Goal: Task Accomplishment & Management: Use online tool/utility

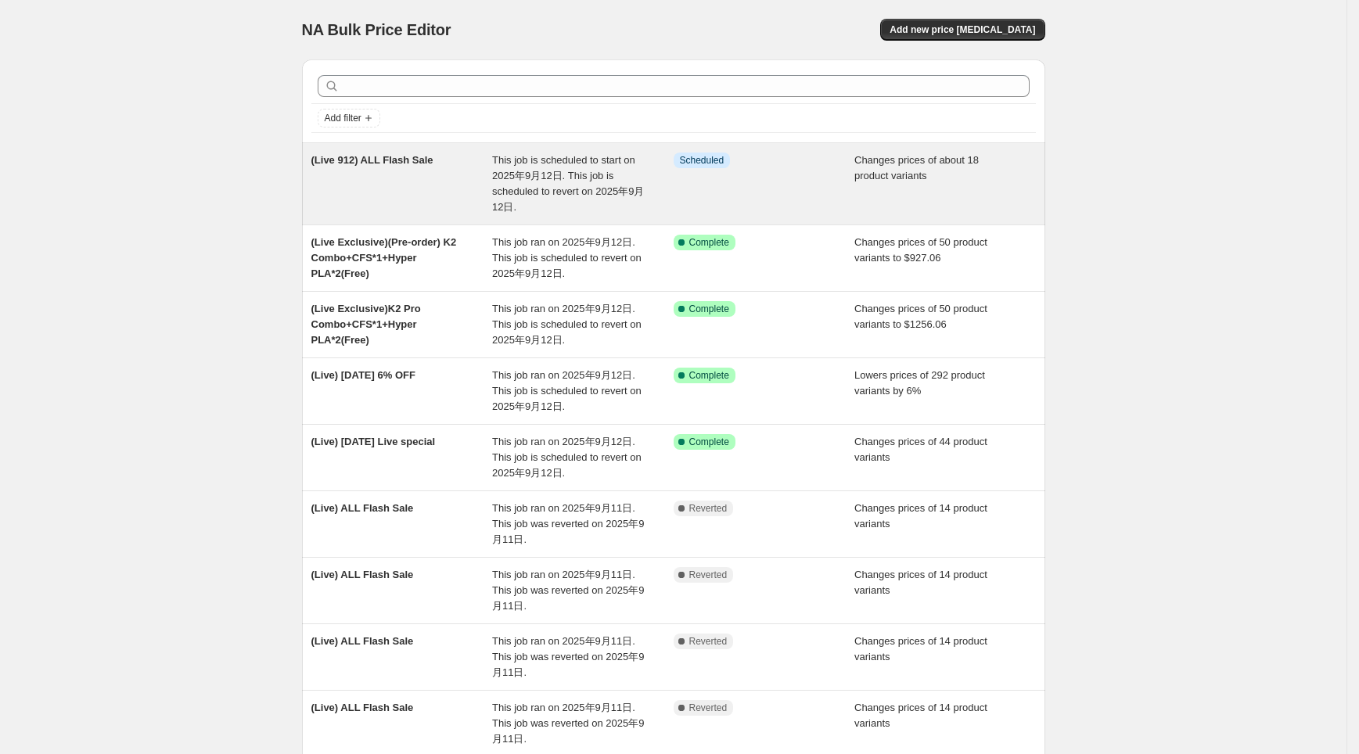
click at [493, 164] on div "(Live 912) ALL Flash Sale" at bounding box center [402, 184] width 182 height 63
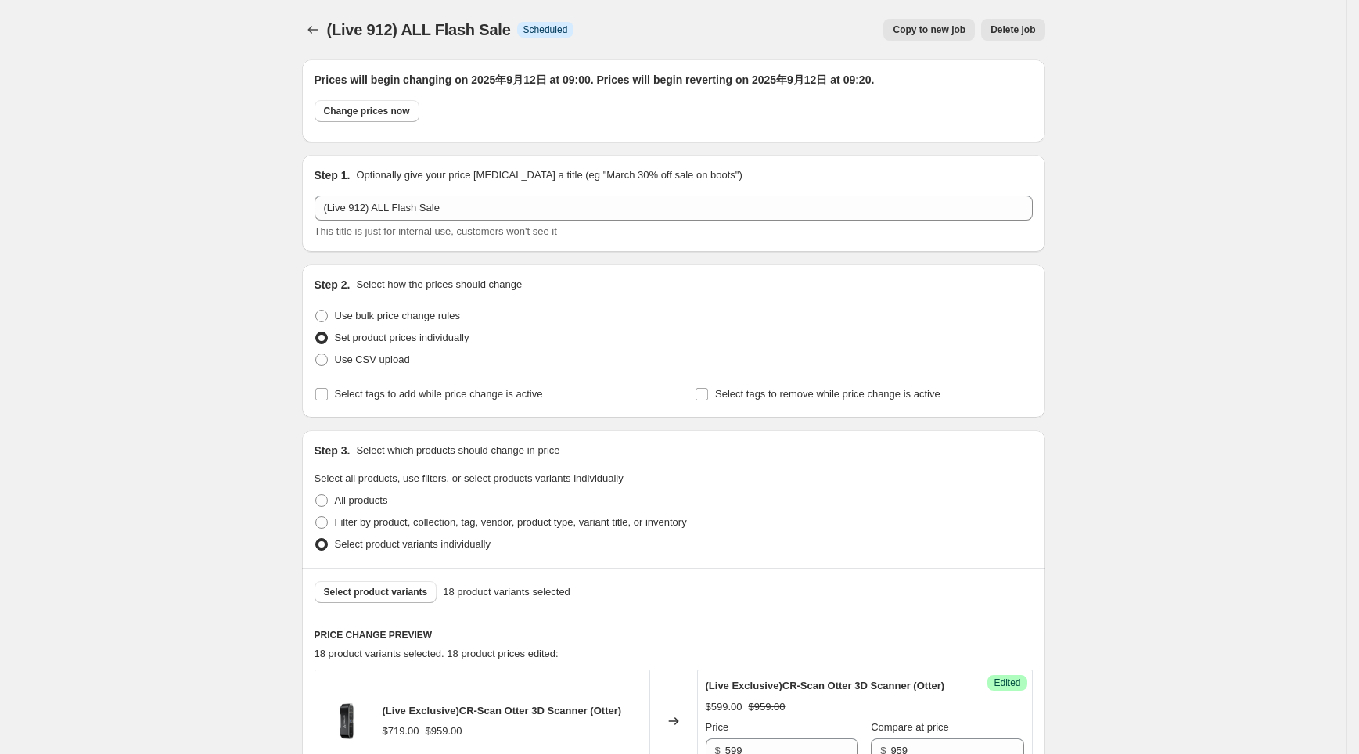
scroll to position [521, 0]
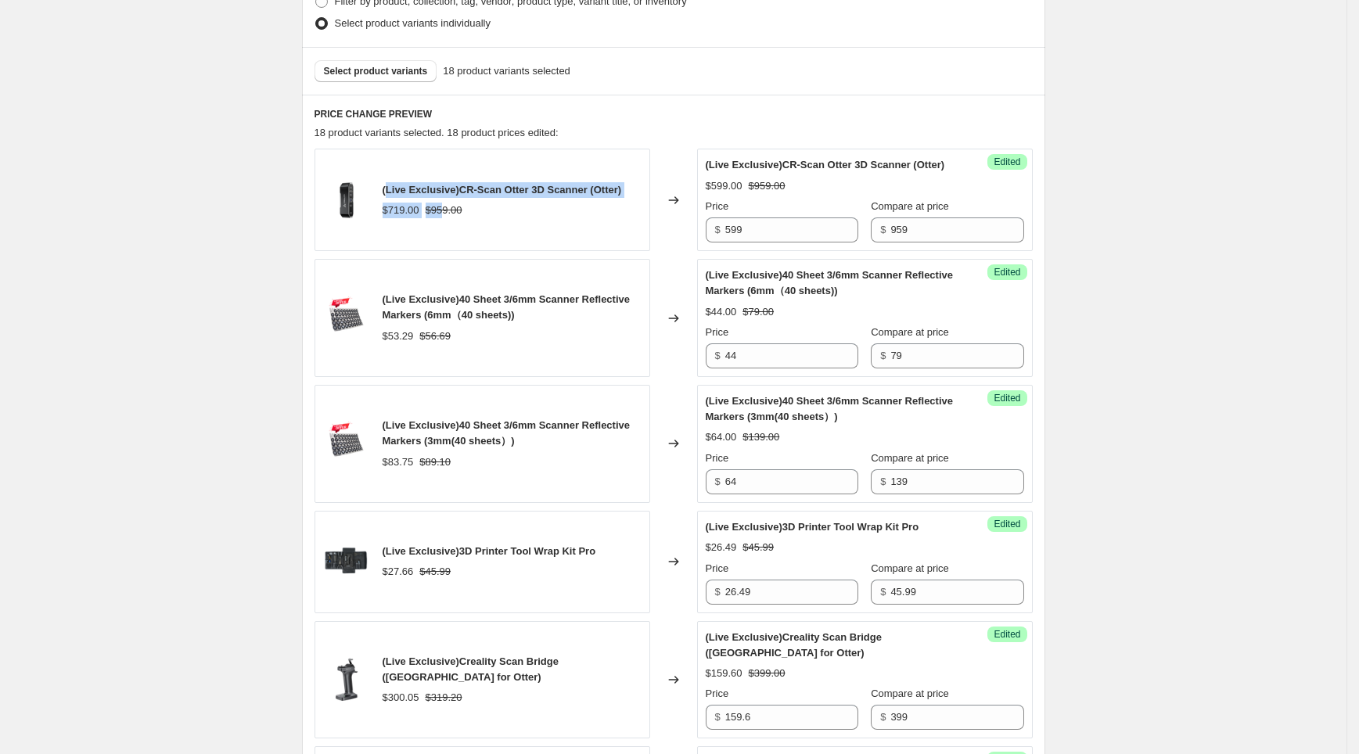
drag, startPoint x: 390, startPoint y: 189, endPoint x: 444, endPoint y: 212, distance: 58.2
click at [444, 212] on div "(Live Exclusive)CR-Scan Otter 3D Scanner (Otter) $719.00 $959.00" at bounding box center [502, 200] width 239 height 36
click at [444, 212] on strike "$959.00" at bounding box center [444, 211] width 37 height 16
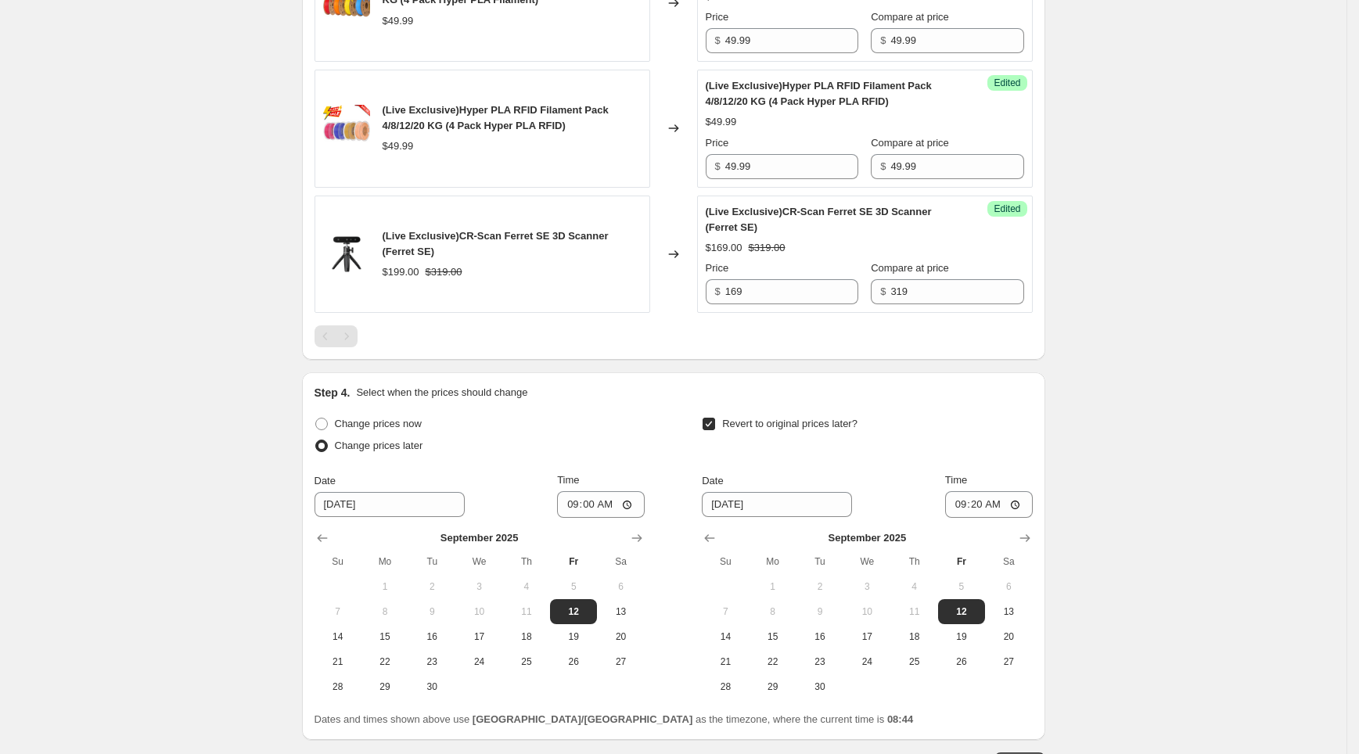
scroll to position [2709, 0]
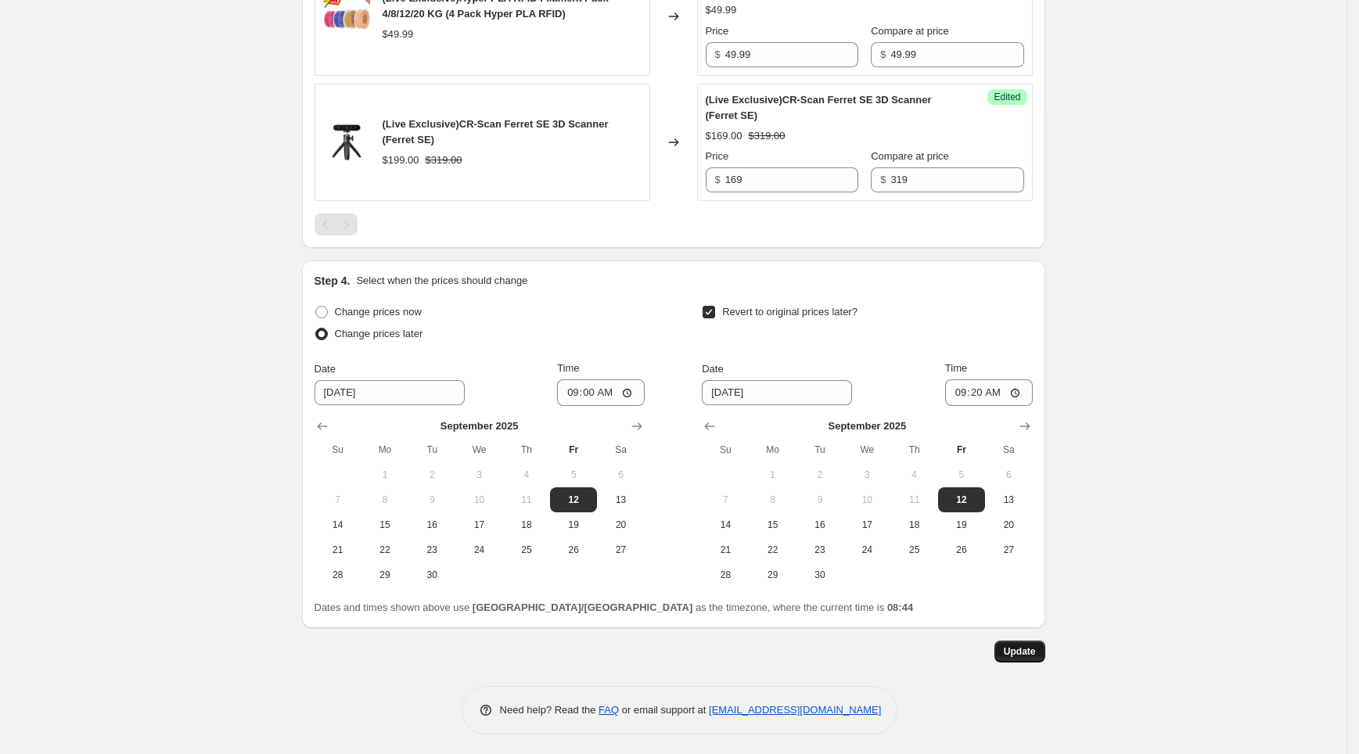
click at [1031, 646] on span "Update" at bounding box center [1020, 651] width 32 height 13
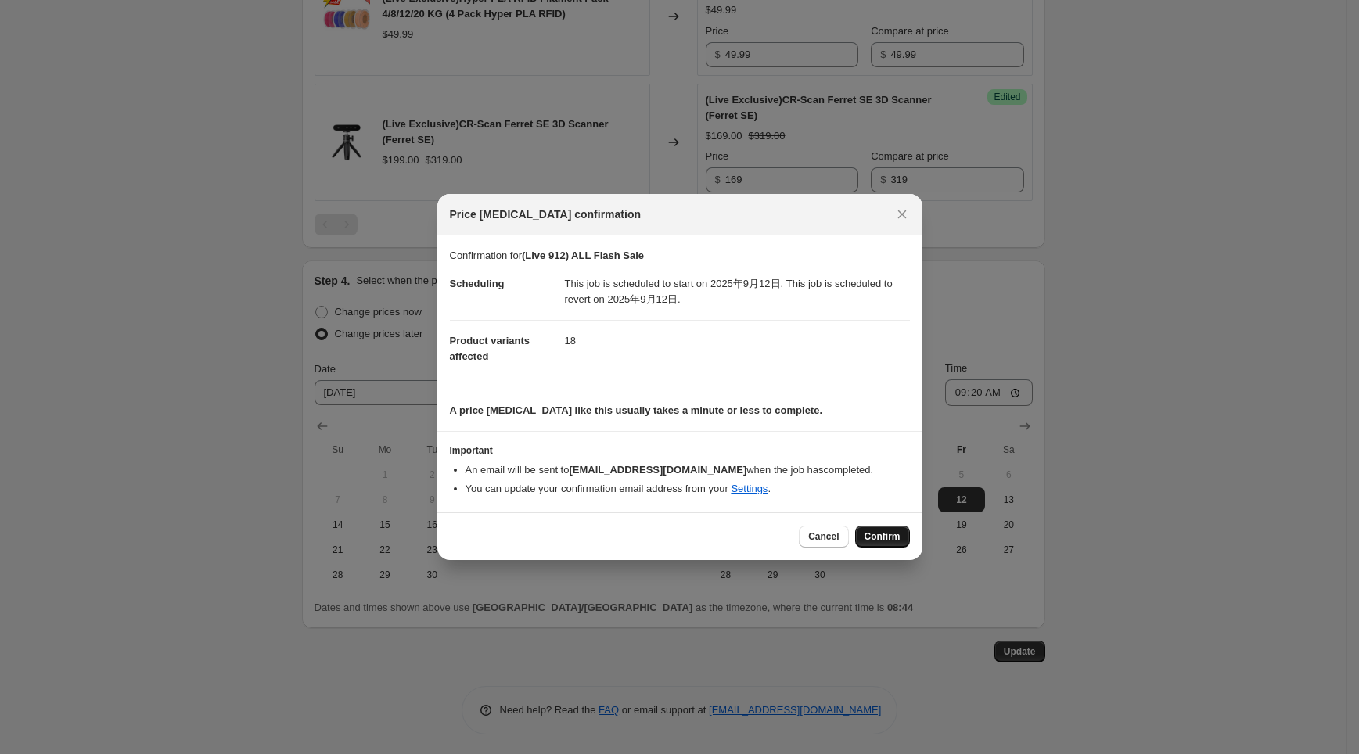
click at [870, 541] on span "Confirm" at bounding box center [883, 536] width 36 height 13
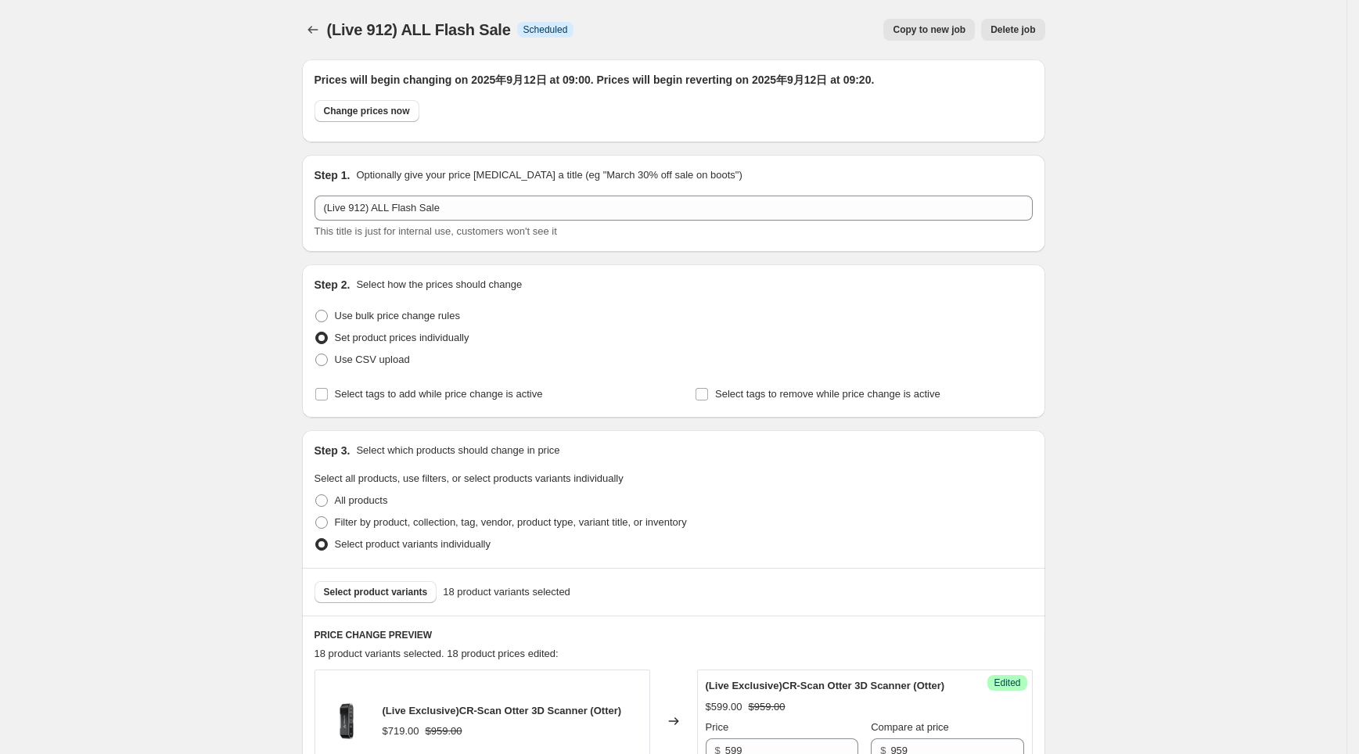
click at [363, 122] on div "Change prices now" at bounding box center [674, 115] width 718 height 30
click at [370, 113] on span "Change prices now" at bounding box center [367, 111] width 86 height 13
radio input "true"
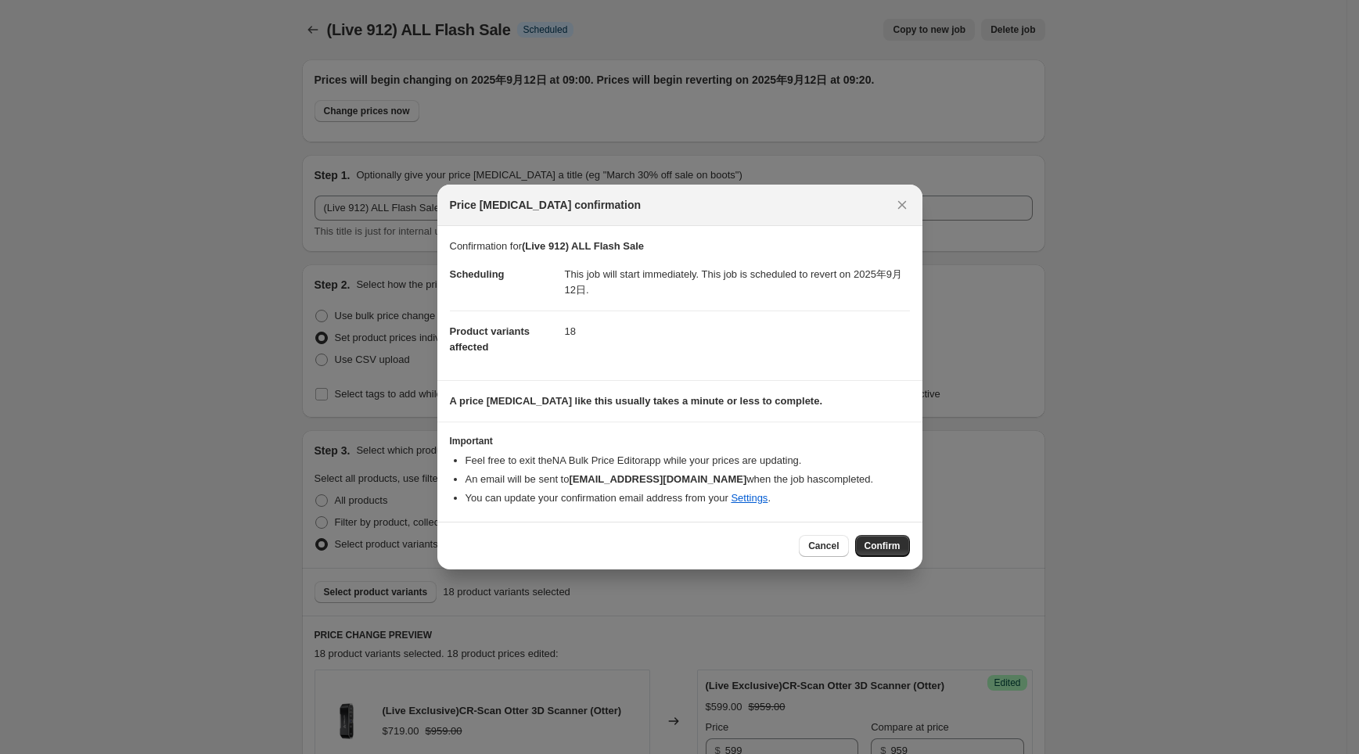
click at [870, 526] on div "Cancel Confirm" at bounding box center [679, 546] width 485 height 48
click at [876, 535] on button "Confirm" at bounding box center [882, 546] width 55 height 22
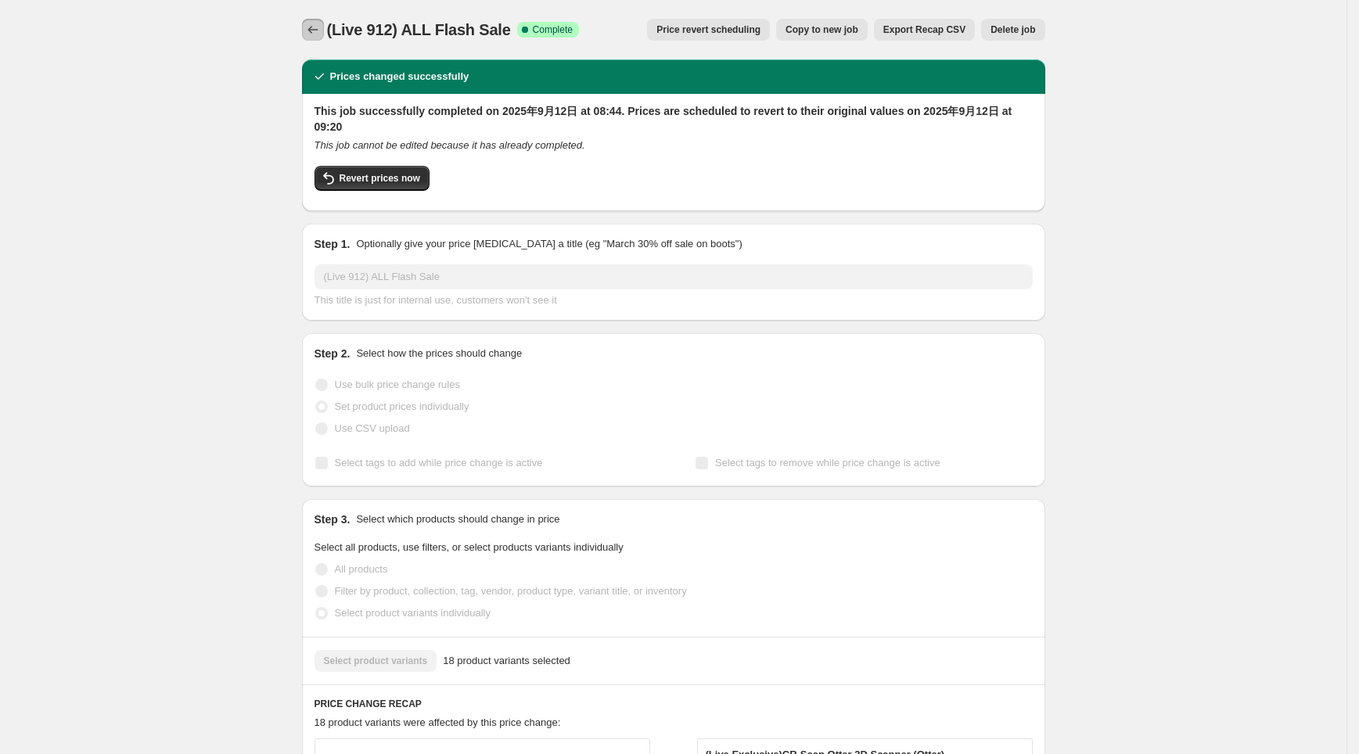
click at [310, 33] on icon "Price change jobs" at bounding box center [313, 30] width 16 height 16
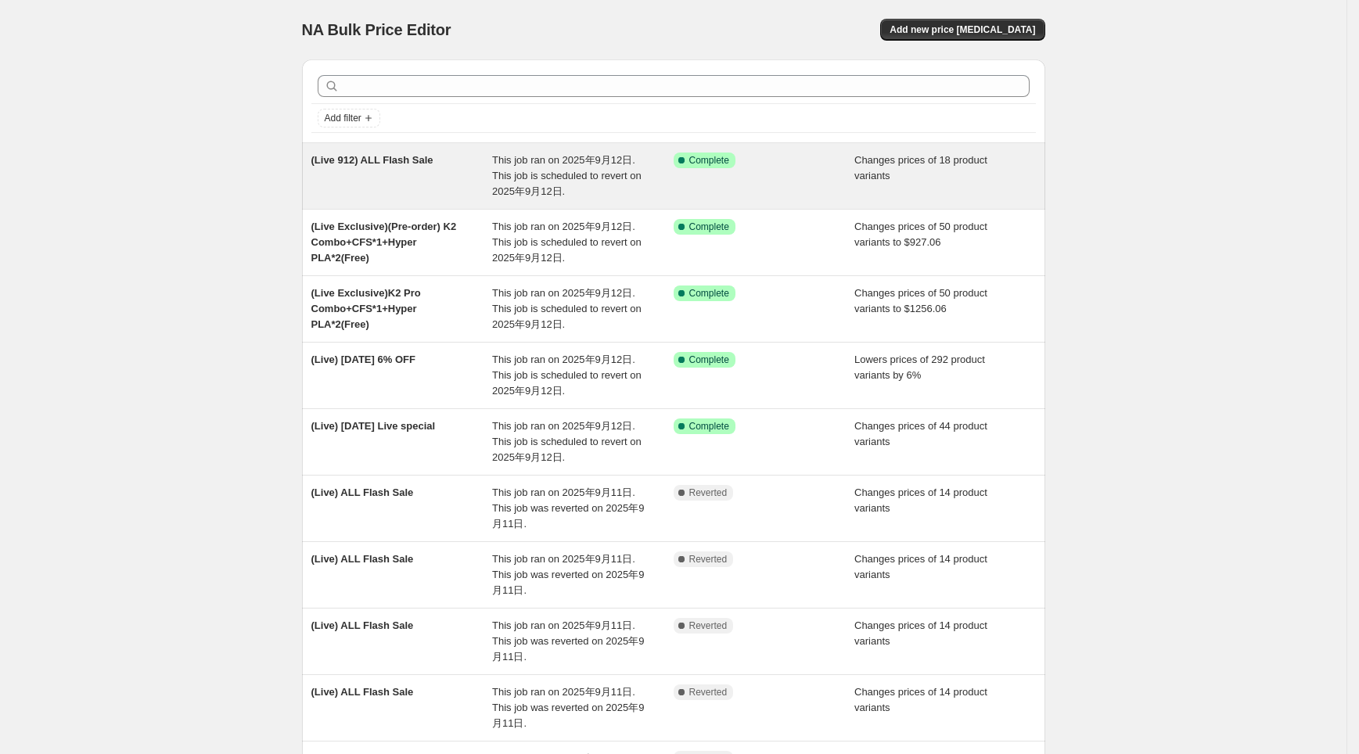
click at [502, 187] on span "This job ran on 2025年9月12日. This job is scheduled to revert on 2025年9月12日." at bounding box center [566, 175] width 149 height 43
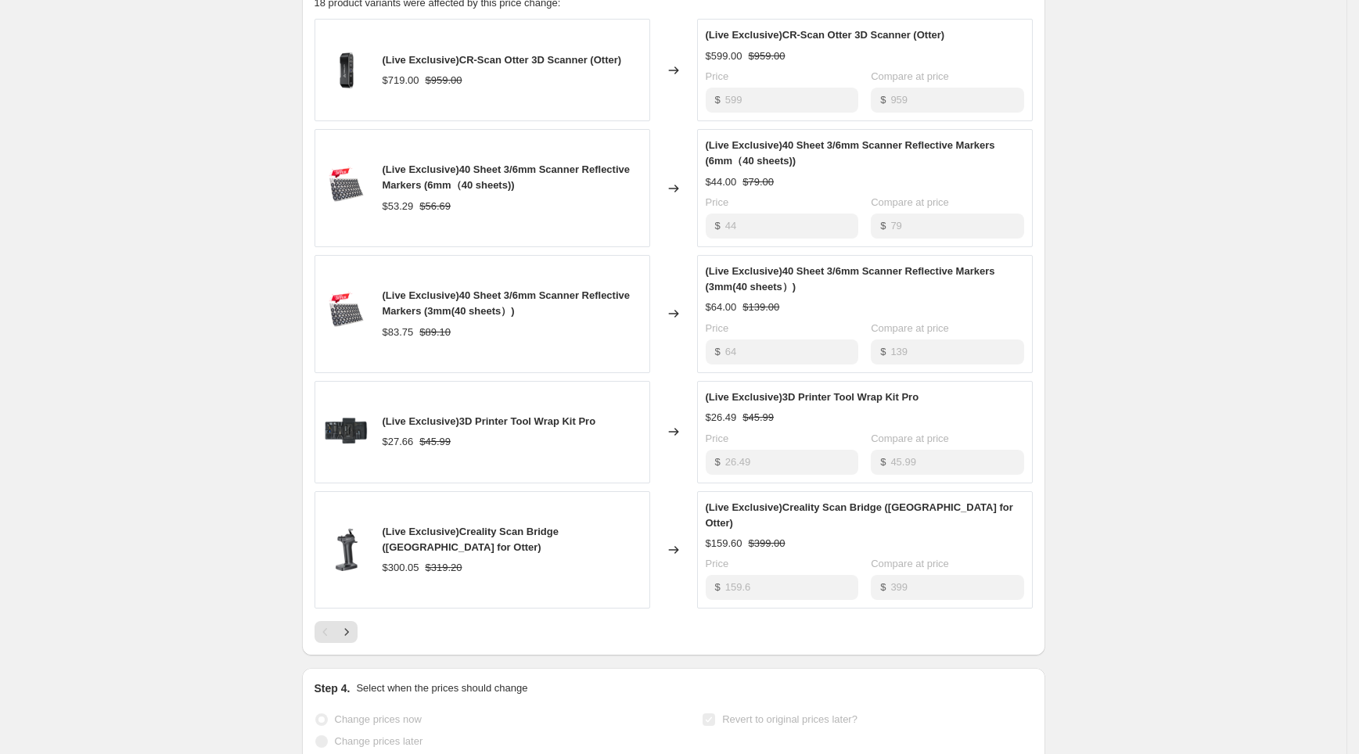
scroll to position [767, 0]
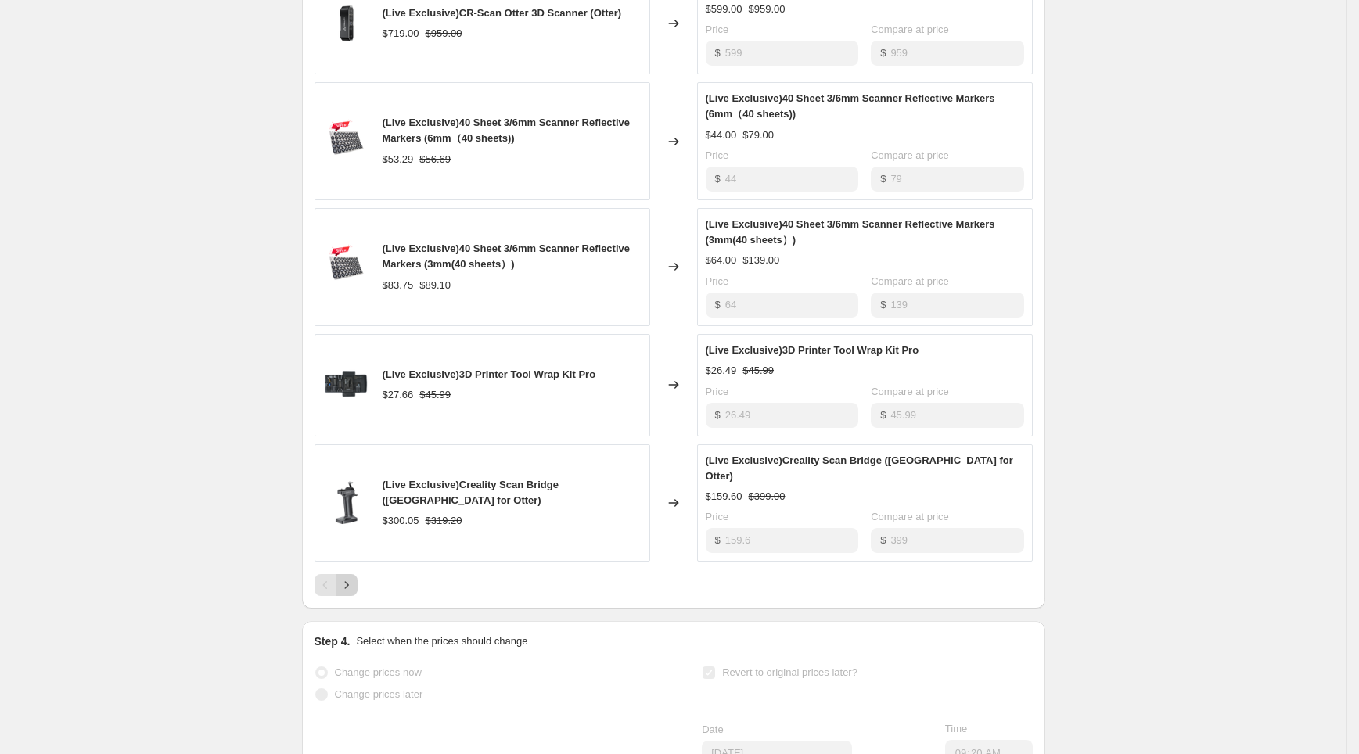
click at [354, 577] on icon "Next" at bounding box center [347, 585] width 16 height 16
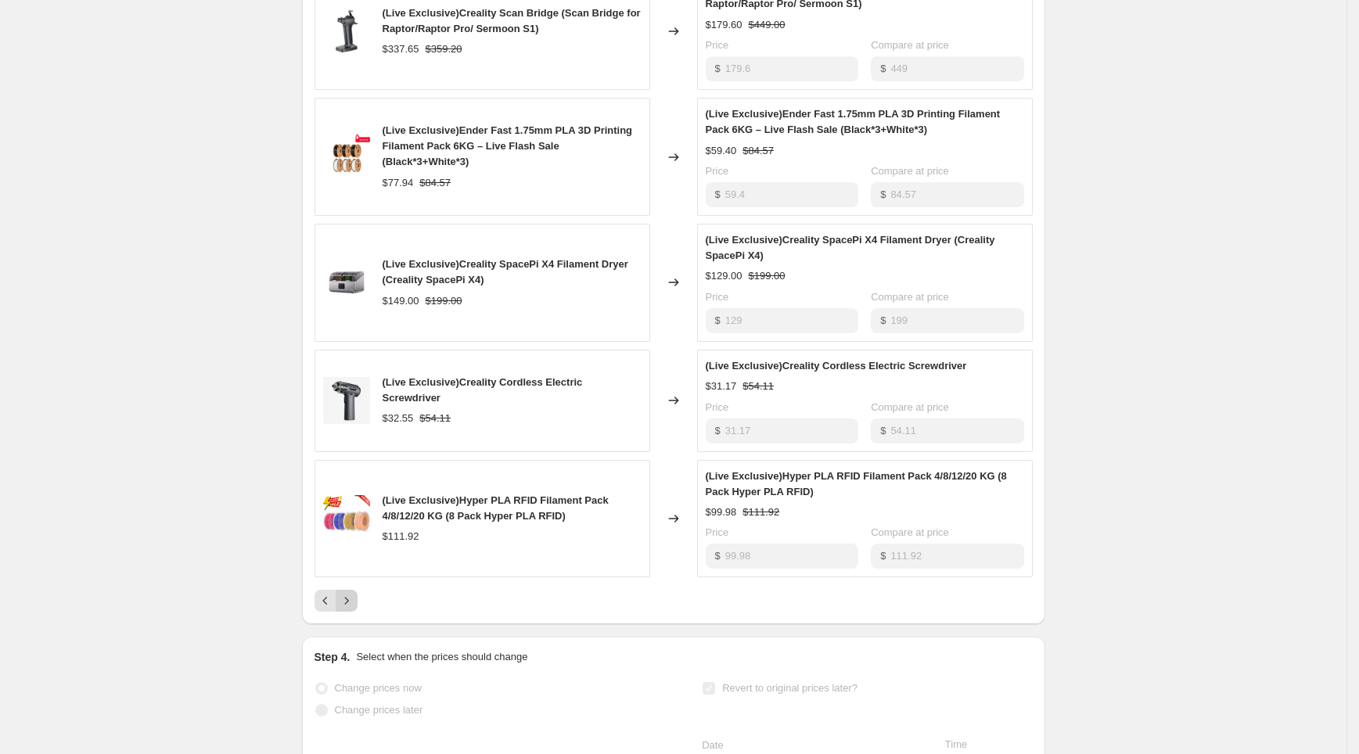
click at [346, 598] on icon "Next" at bounding box center [347, 601] width 16 height 16
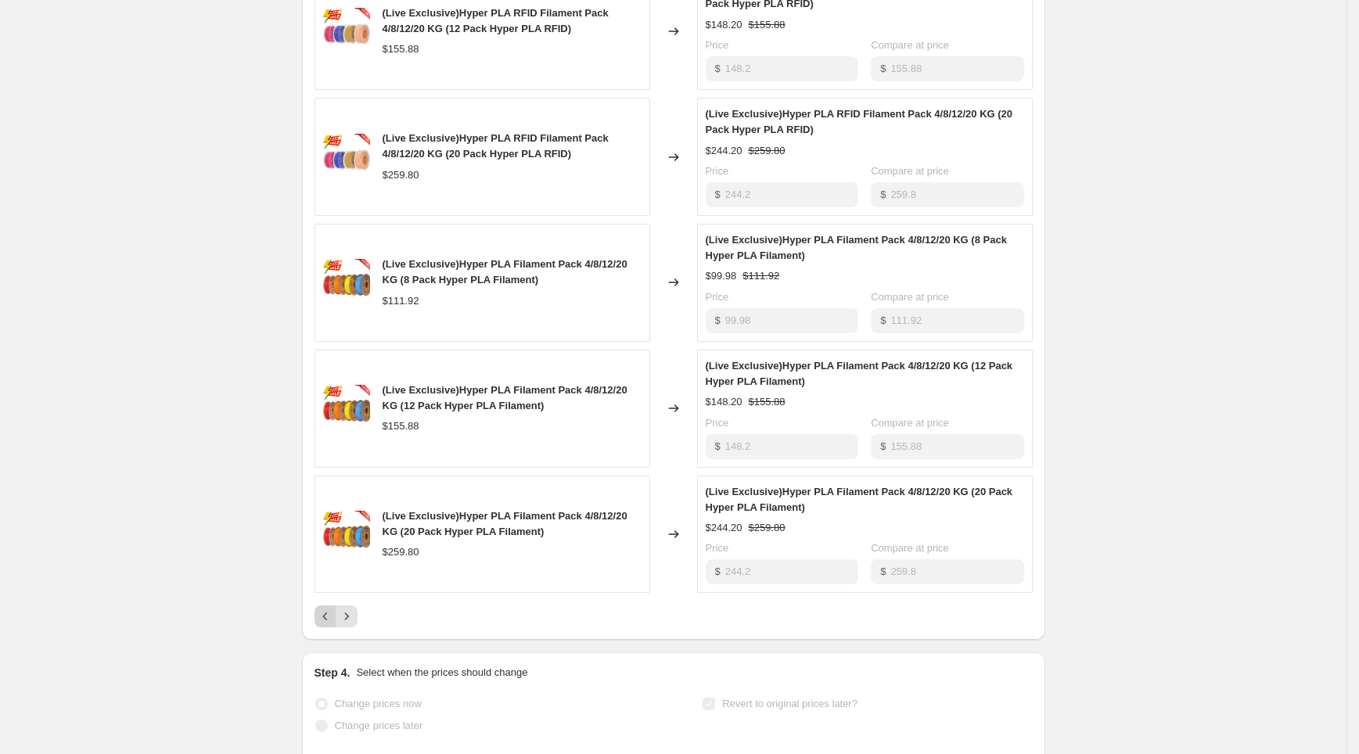
click at [325, 610] on icon "Previous" at bounding box center [326, 617] width 16 height 16
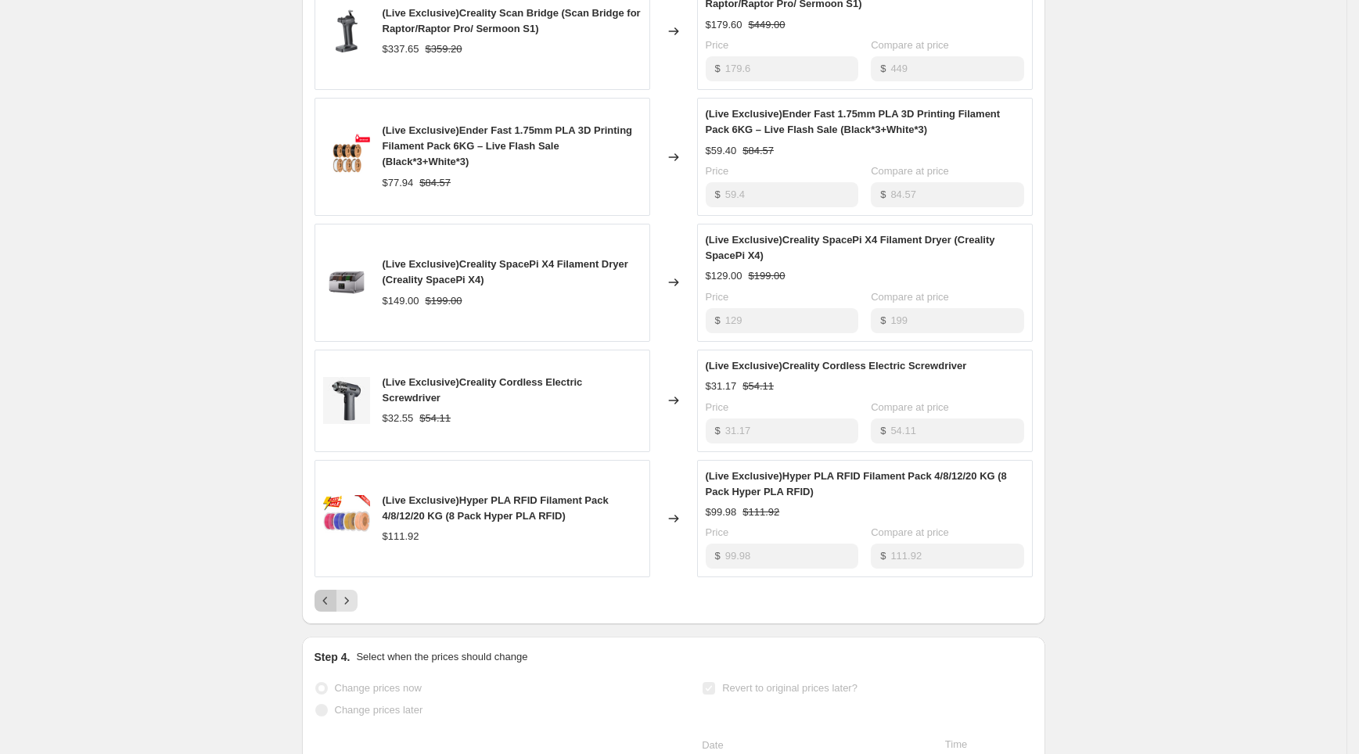
click at [332, 602] on icon "Previous" at bounding box center [326, 601] width 16 height 16
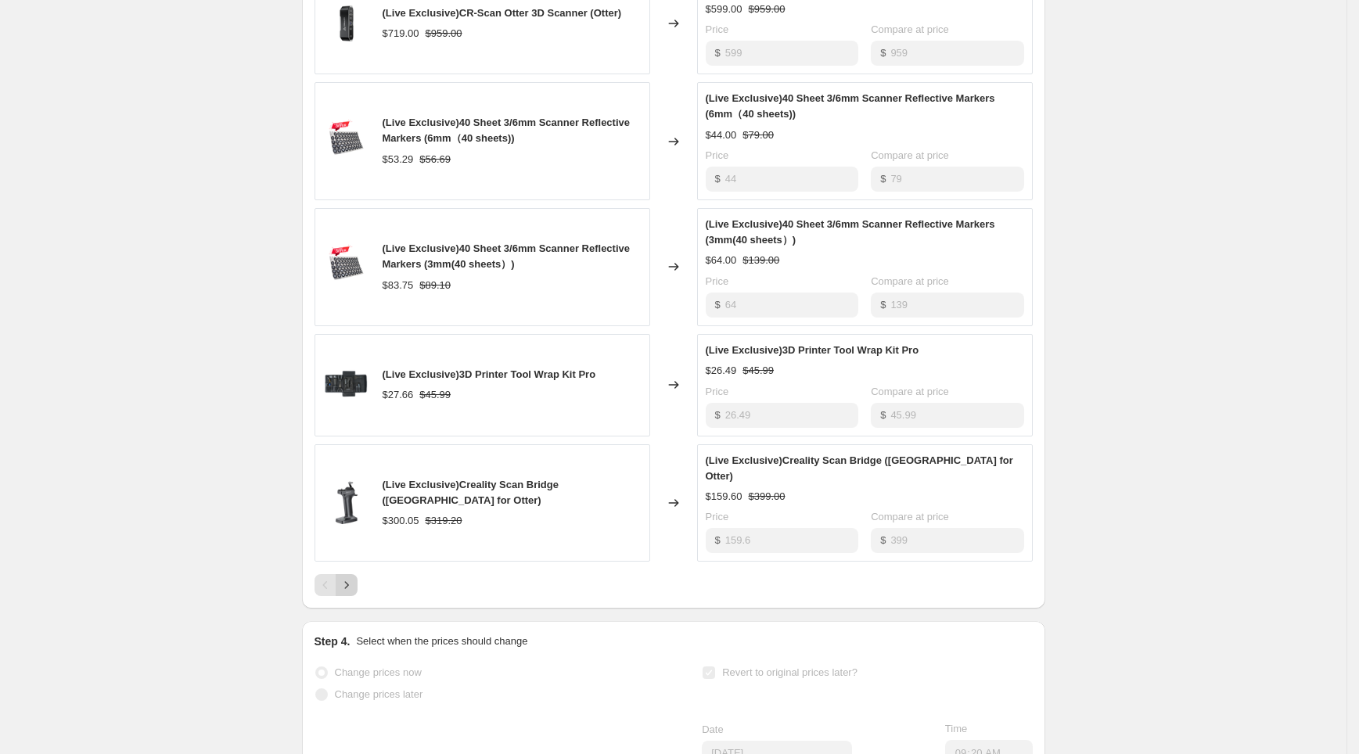
click at [354, 577] on button "Next" at bounding box center [347, 585] width 22 height 22
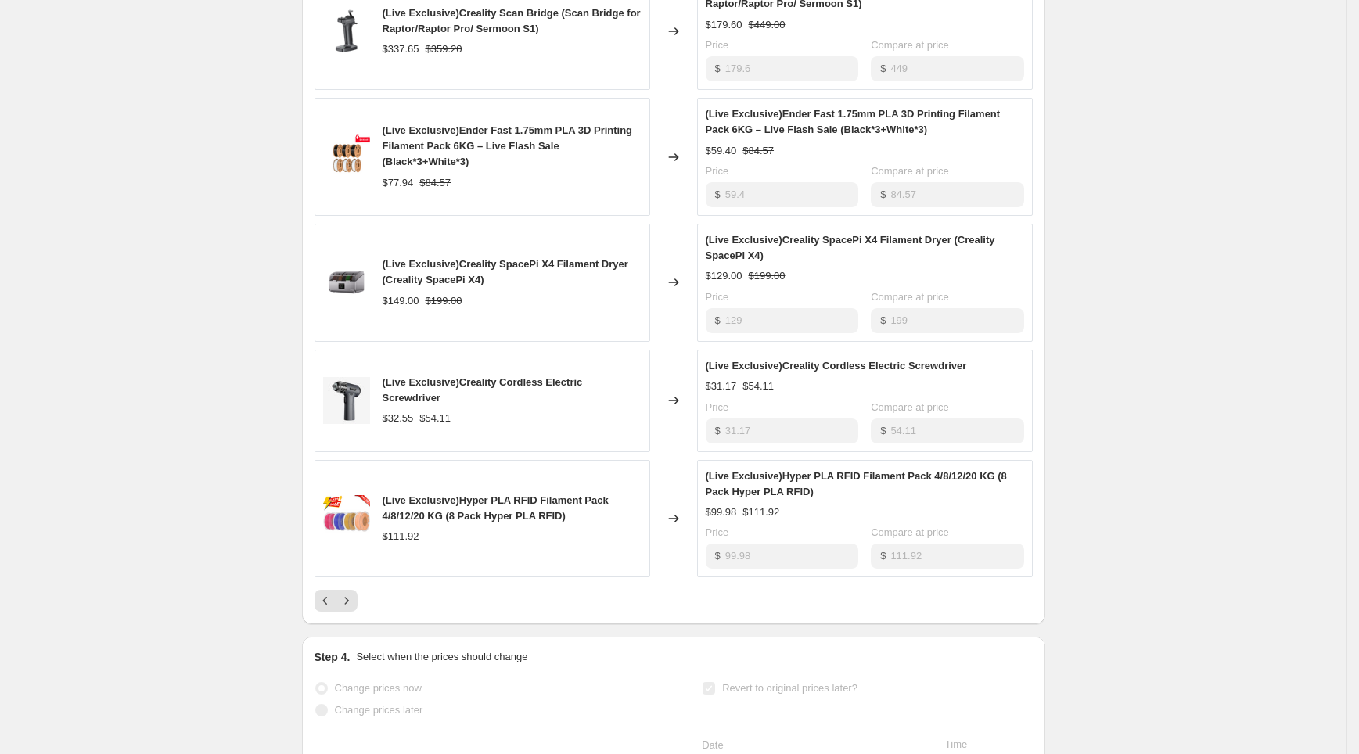
scroll to position [663, 0]
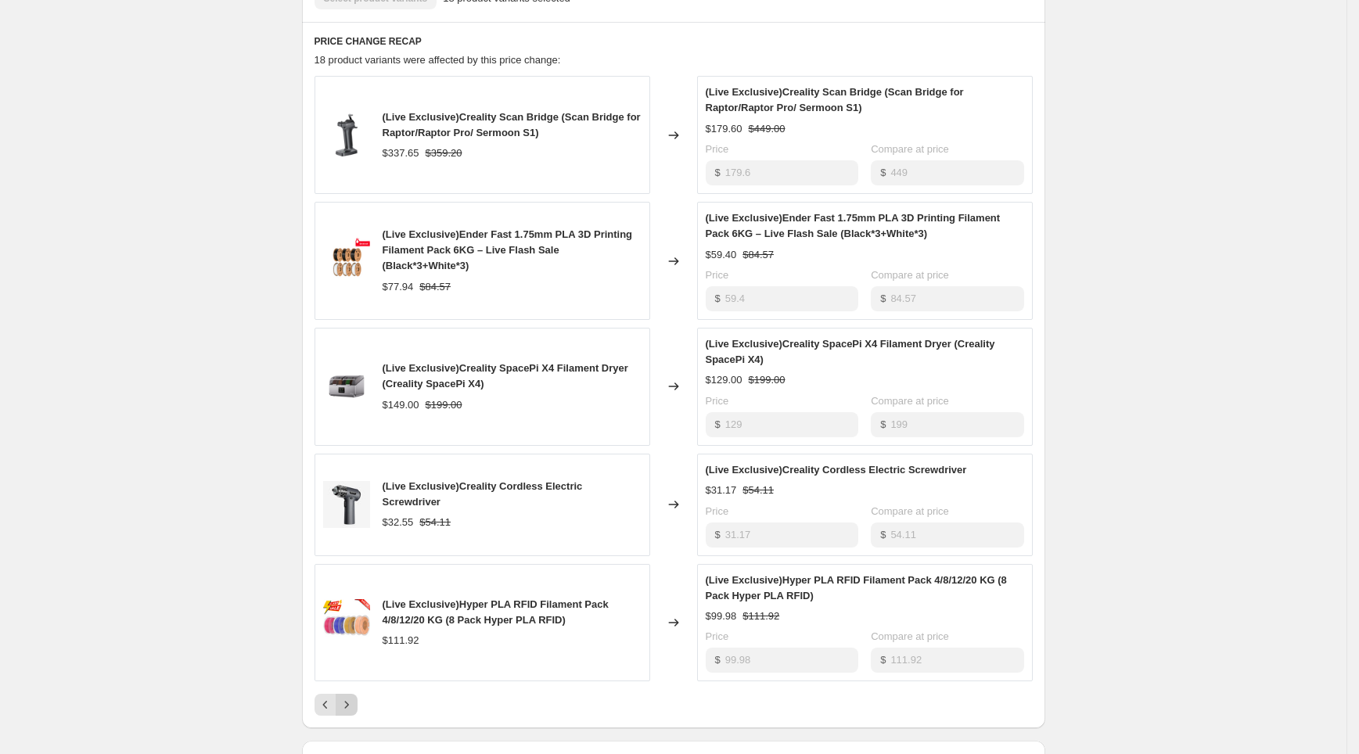
click at [354, 698] on icon "Next" at bounding box center [347, 705] width 16 height 16
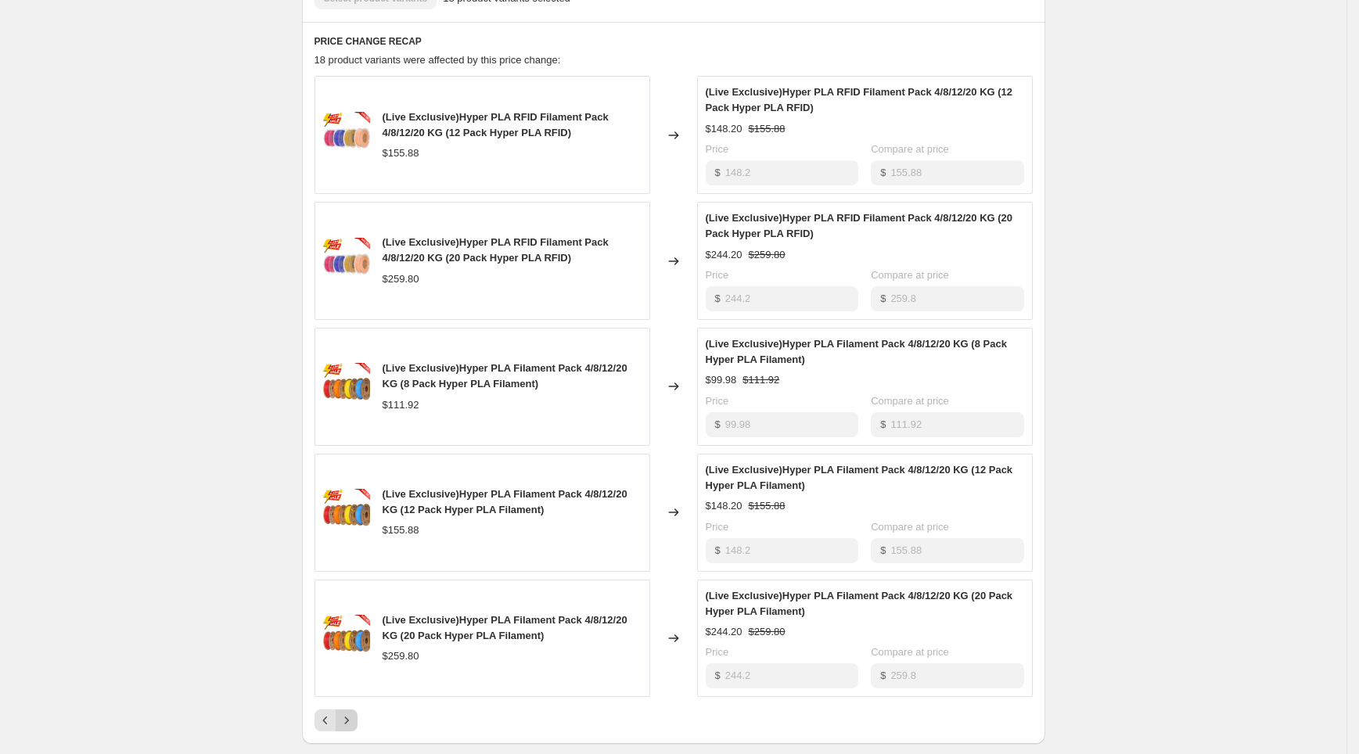
scroll to position [767, 0]
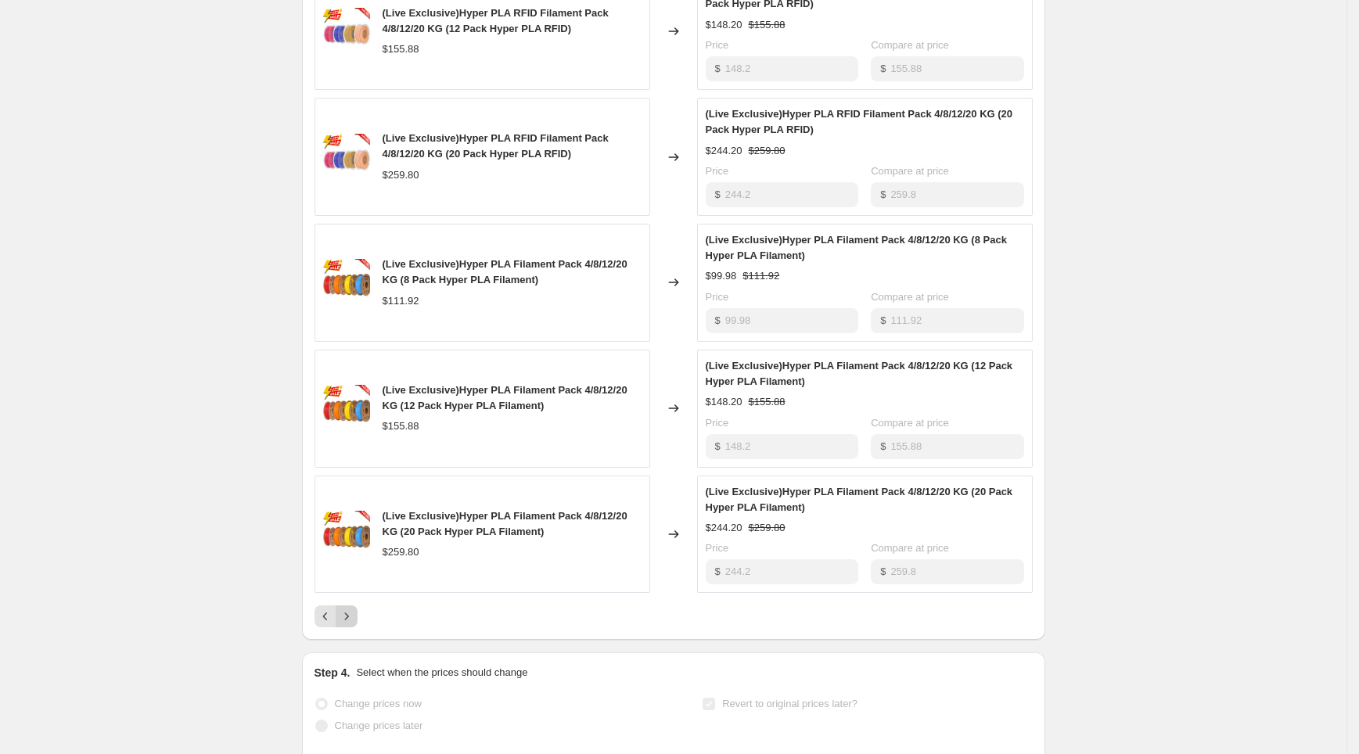
click at [351, 619] on icon "Next" at bounding box center [347, 617] width 16 height 16
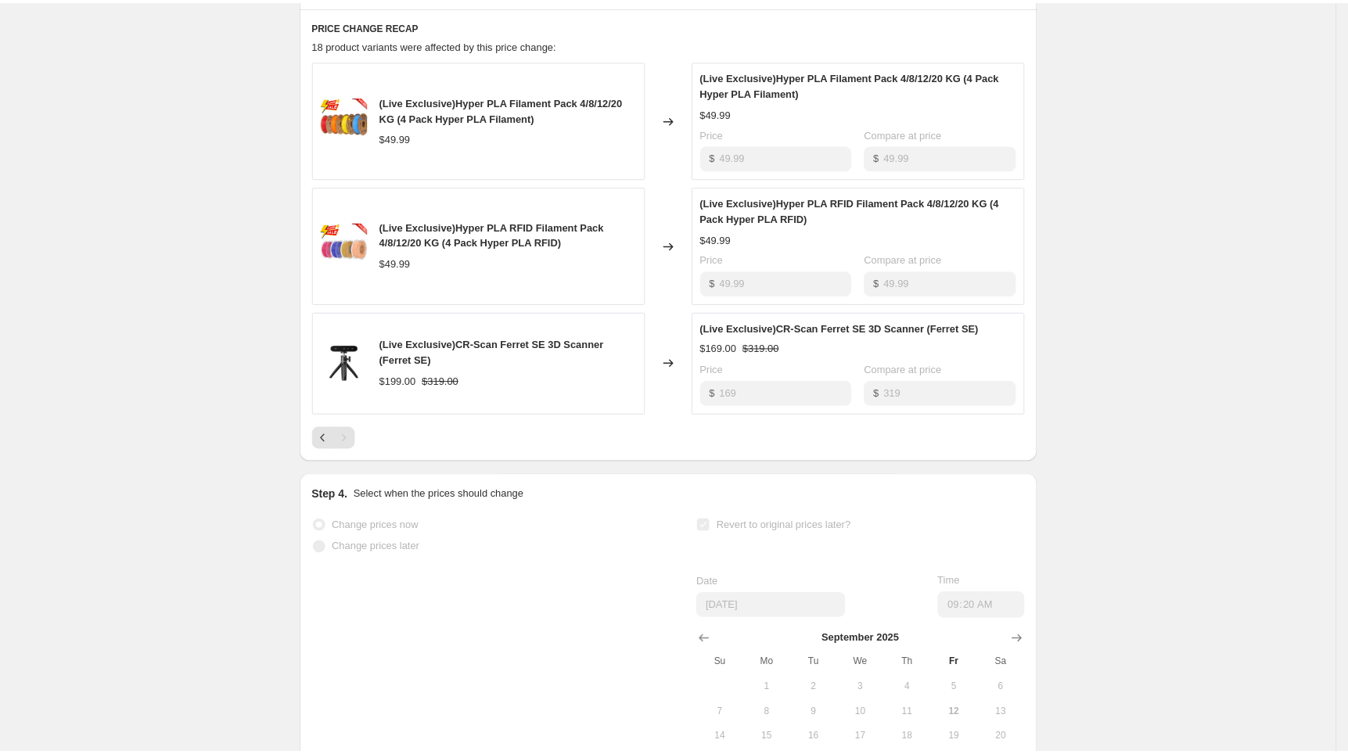
scroll to position [454, 0]
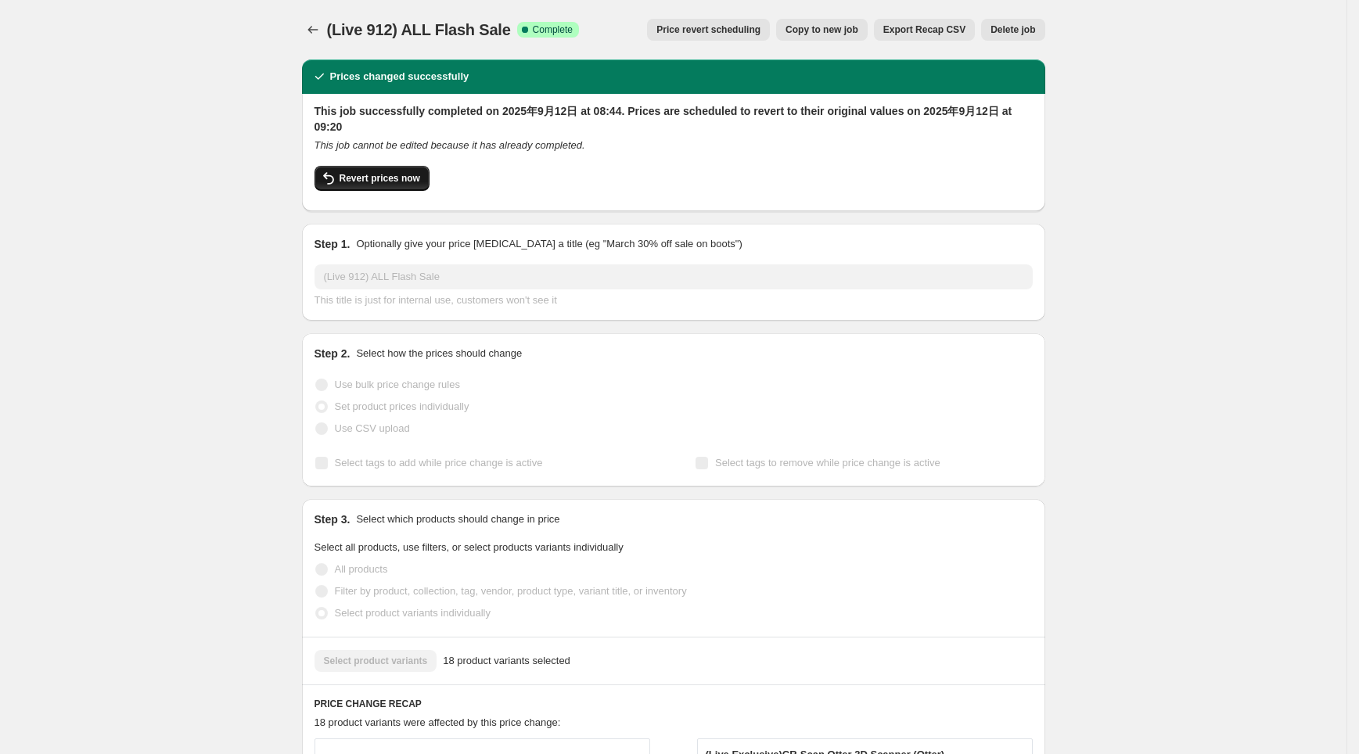
click at [391, 172] on span "Revert prices now" at bounding box center [380, 178] width 81 height 13
checkbox input "false"
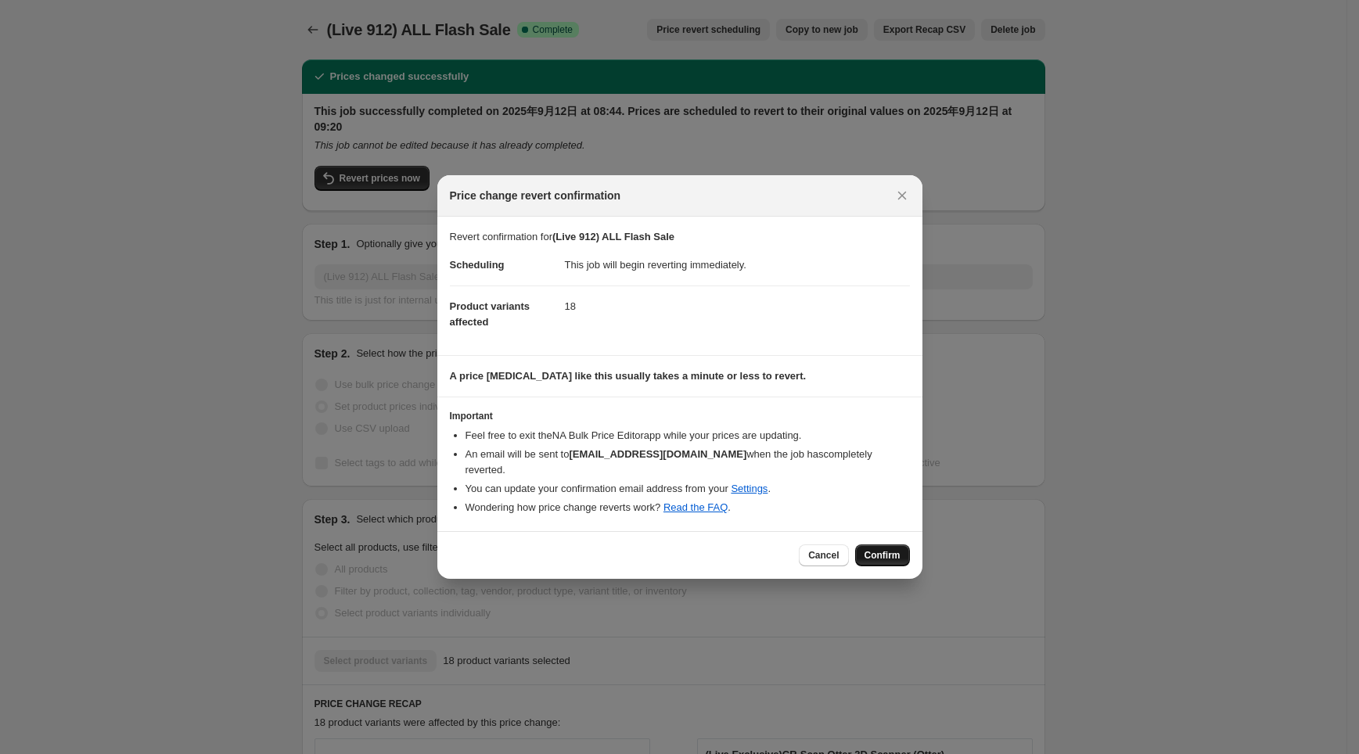
click at [882, 549] on span "Confirm" at bounding box center [883, 555] width 36 height 13
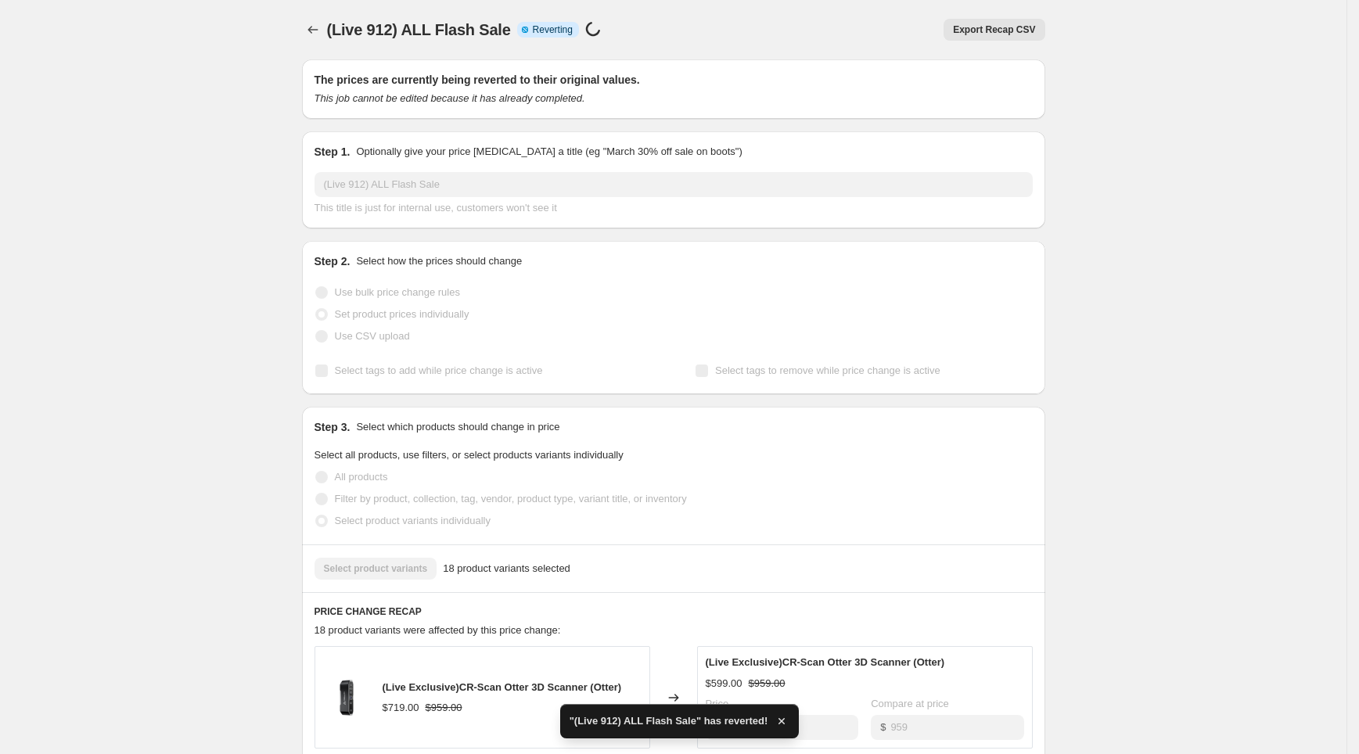
checkbox input "true"
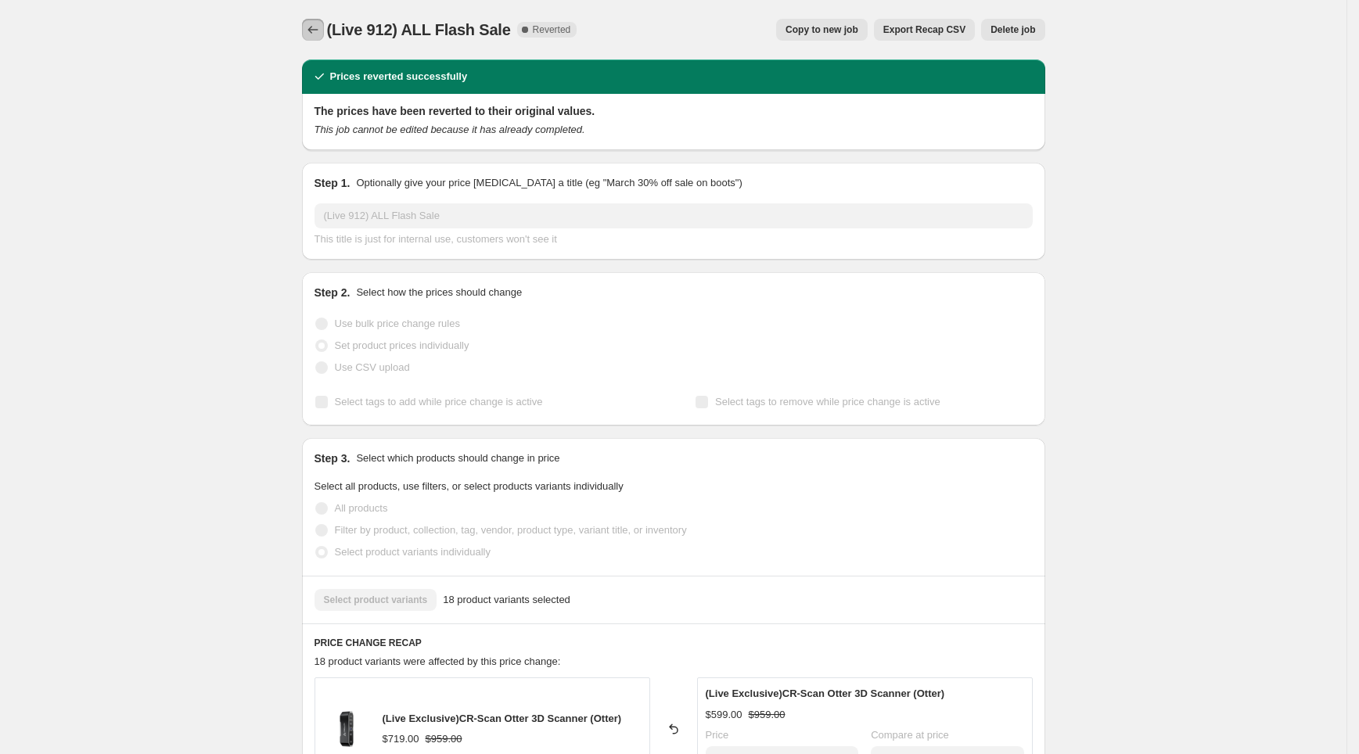
click at [321, 23] on icon "Price change jobs" at bounding box center [313, 30] width 16 height 16
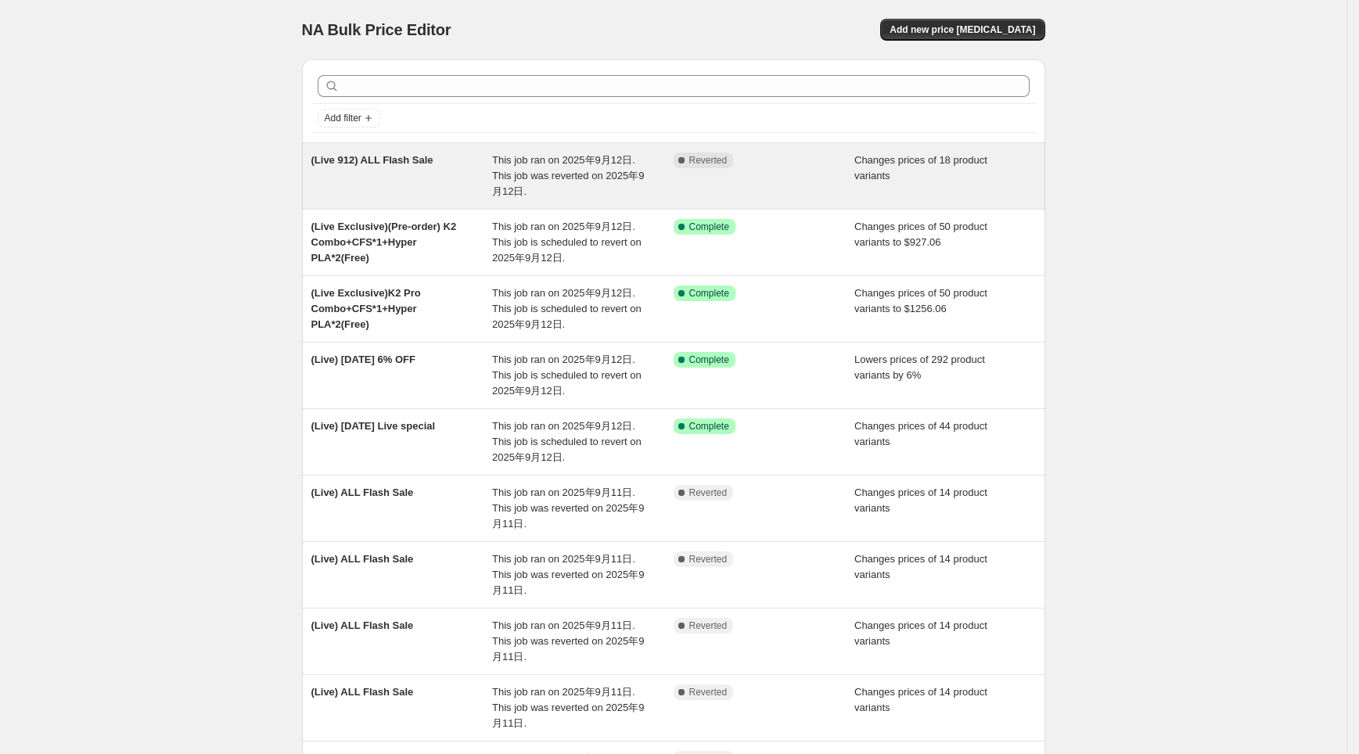
click at [458, 164] on div "(Live 912) ALL Flash Sale" at bounding box center [402, 176] width 182 height 47
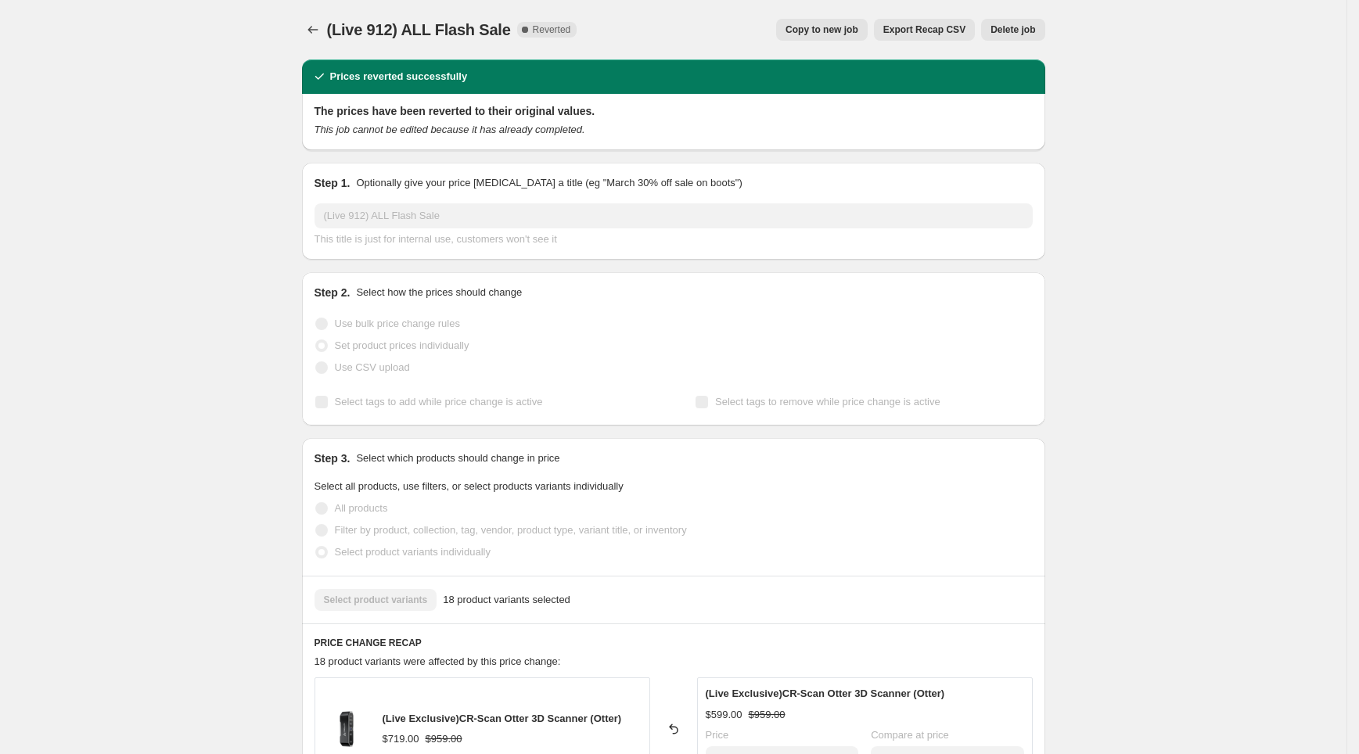
click at [838, 35] on button "Copy to new job" at bounding box center [822, 30] width 92 height 22
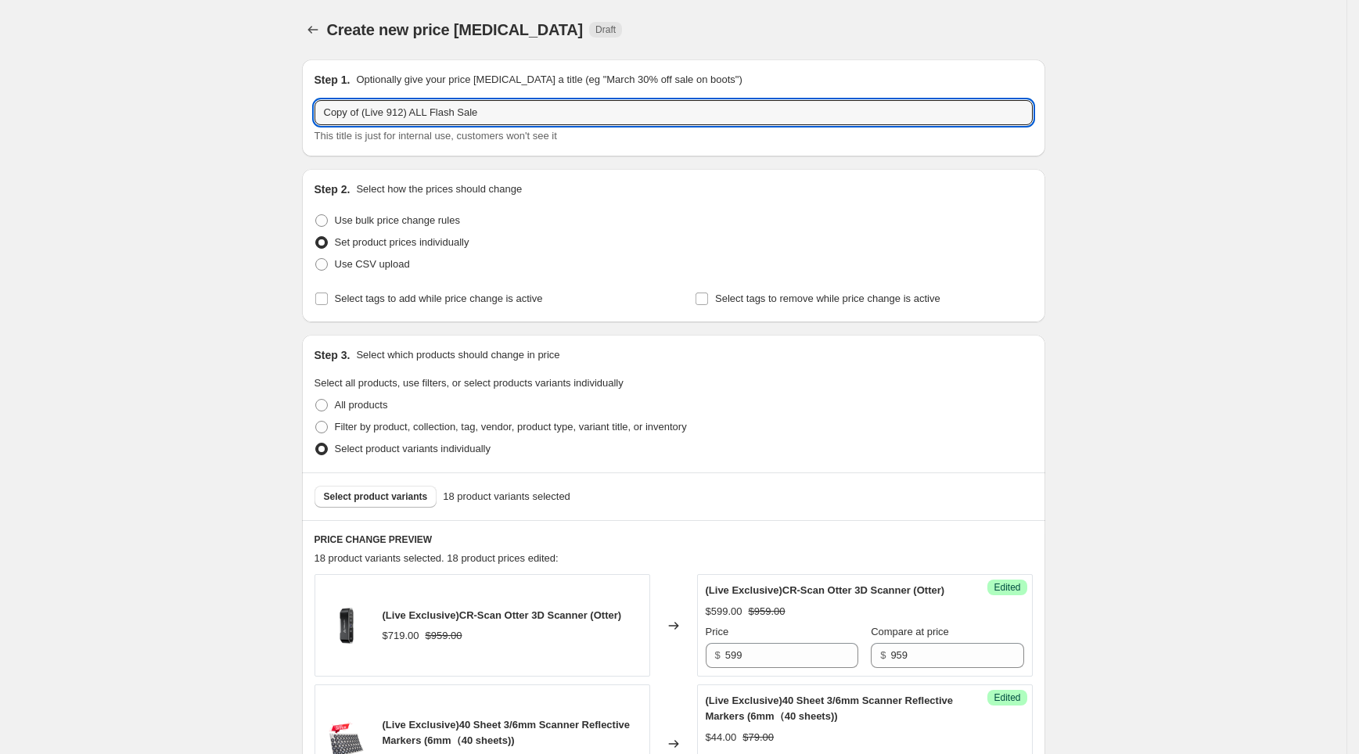
drag, startPoint x: 363, startPoint y: 115, endPoint x: 313, endPoint y: 117, distance: 50.1
click at [319, 117] on input "Copy of (Live 912) ALL Flash Sale" at bounding box center [674, 112] width 718 height 25
type input "(Live 912) ALL Flash Sale"
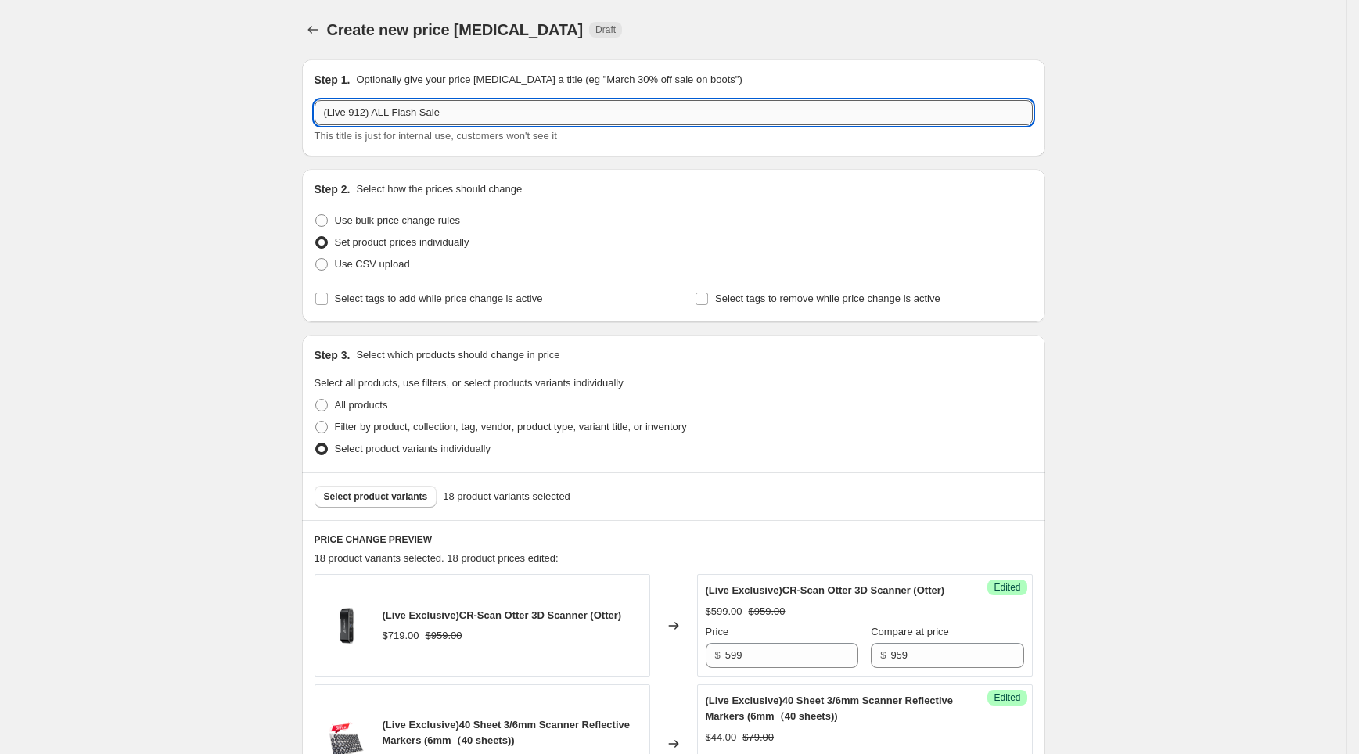
click at [364, 116] on input "(Live 912) ALL Flash Sale" at bounding box center [674, 112] width 718 height 25
click at [310, 146] on div "Step 1. Optionally give your price change job a title (eg "March 30% off sale o…" at bounding box center [673, 107] width 743 height 97
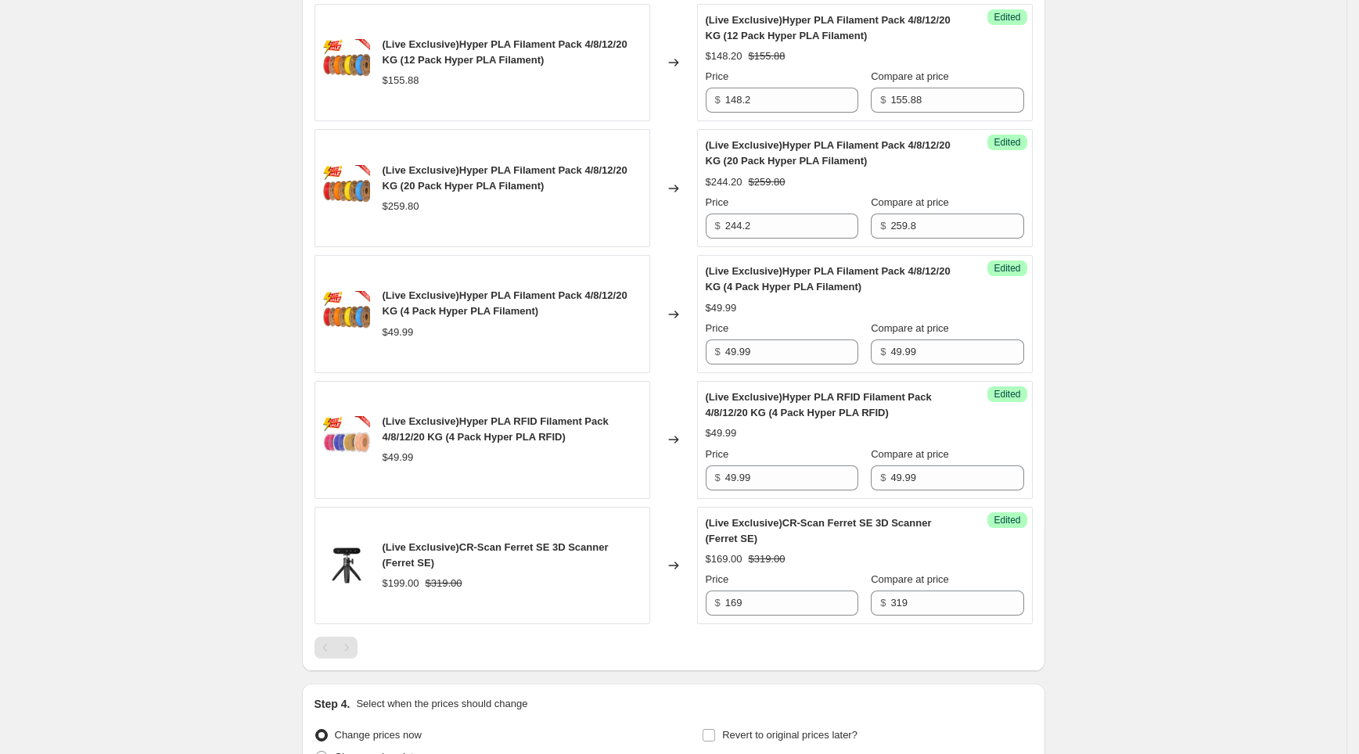
scroll to position [2346, 0]
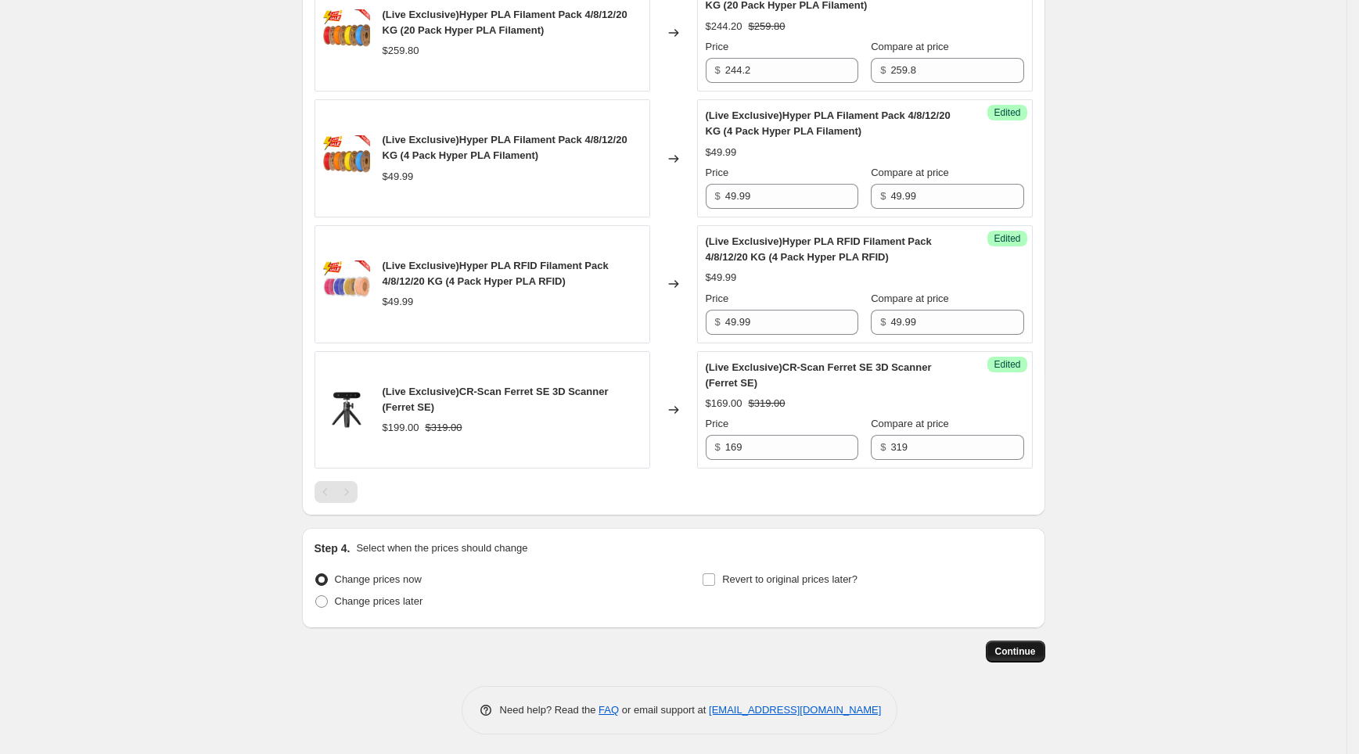
click at [1043, 656] on button "Continue" at bounding box center [1015, 652] width 59 height 22
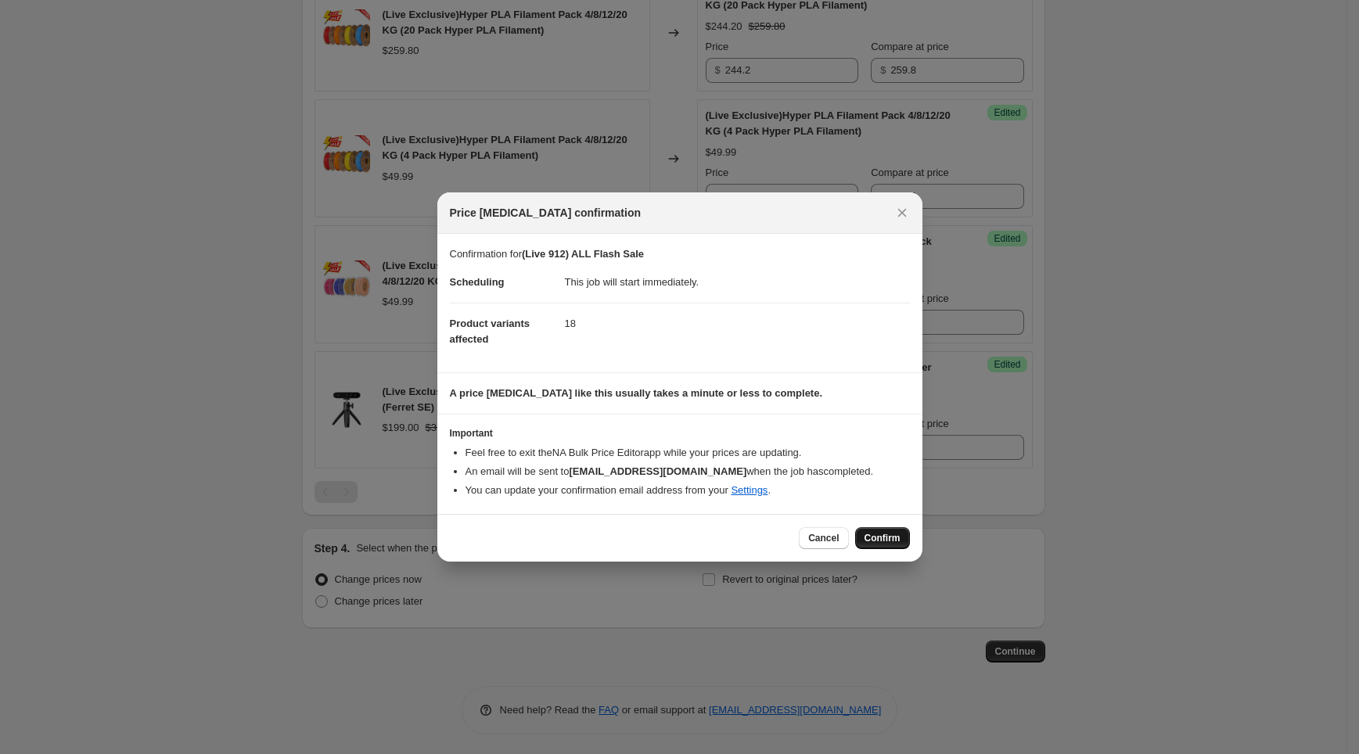
click at [876, 533] on span "Confirm" at bounding box center [883, 538] width 36 height 13
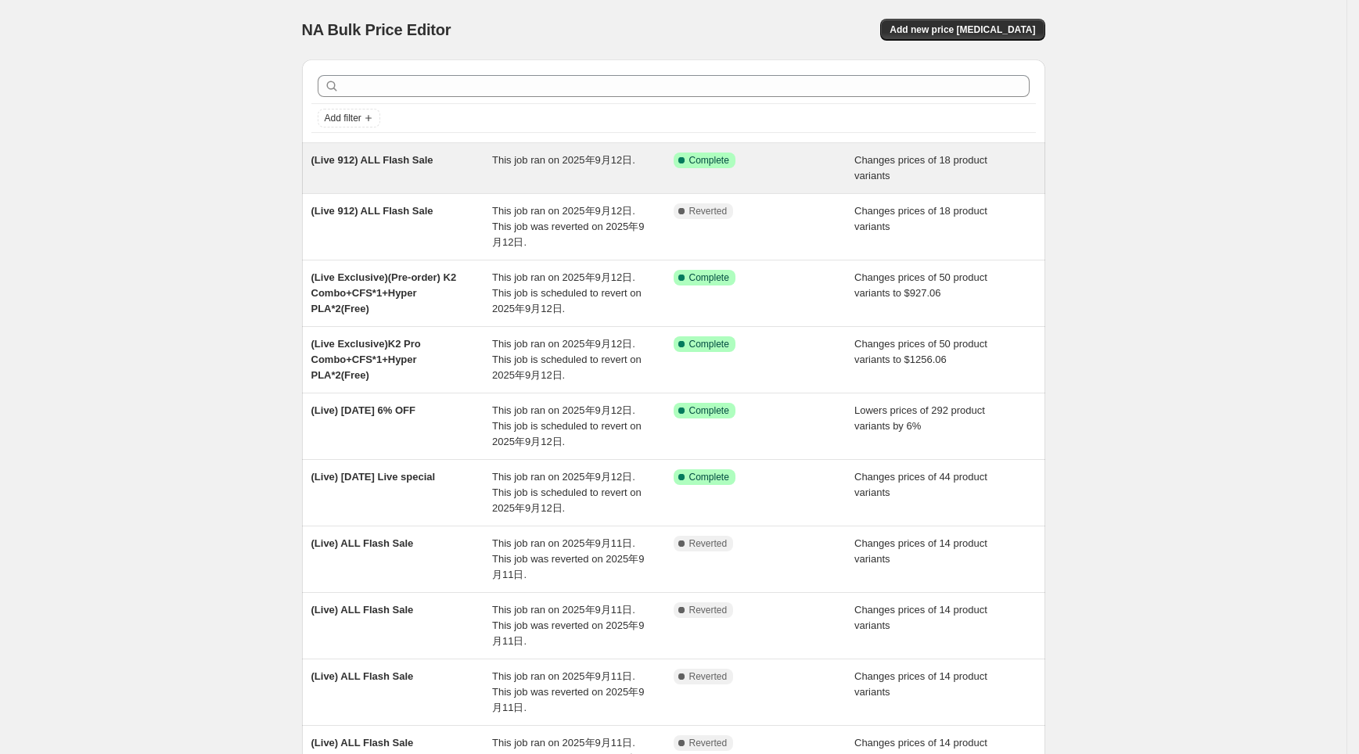
click at [386, 155] on span "(Live 912) ALL Flash Sale" at bounding box center [372, 160] width 122 height 12
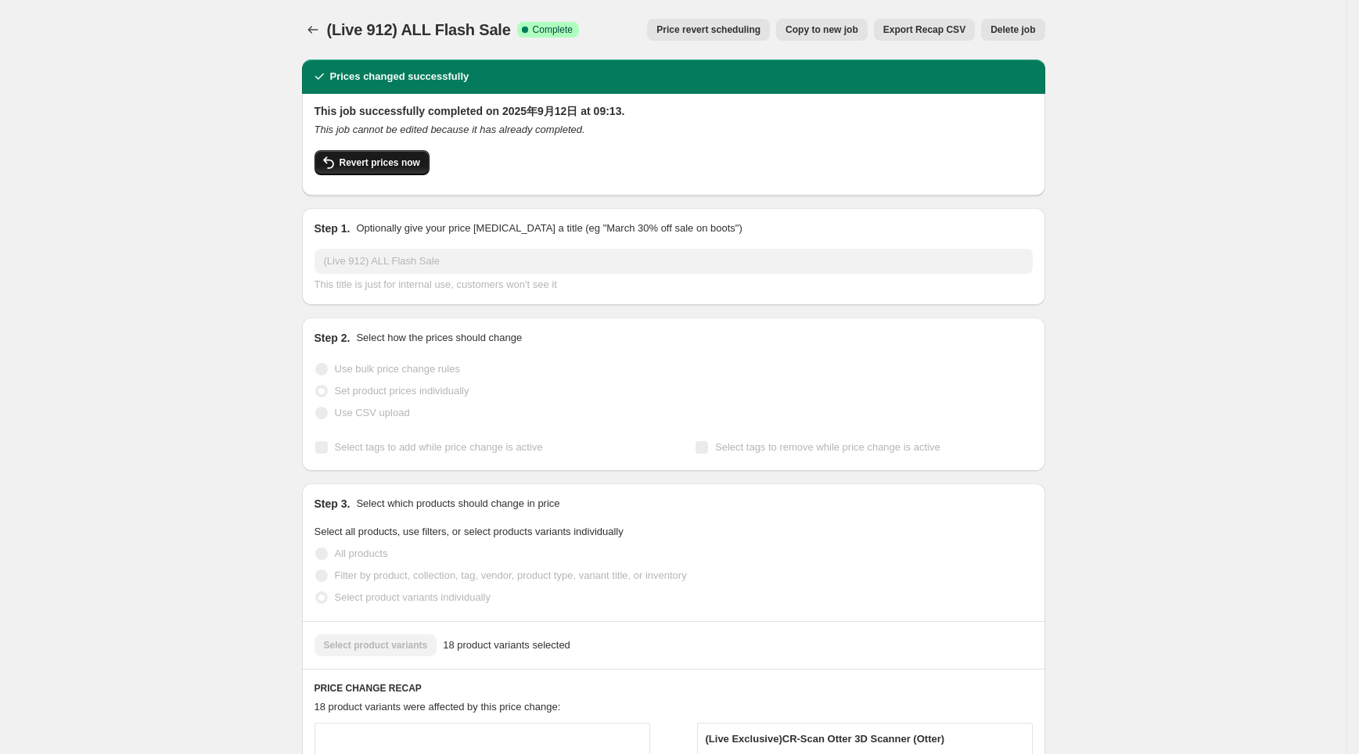
click at [397, 157] on span "Revert prices now" at bounding box center [380, 162] width 81 height 13
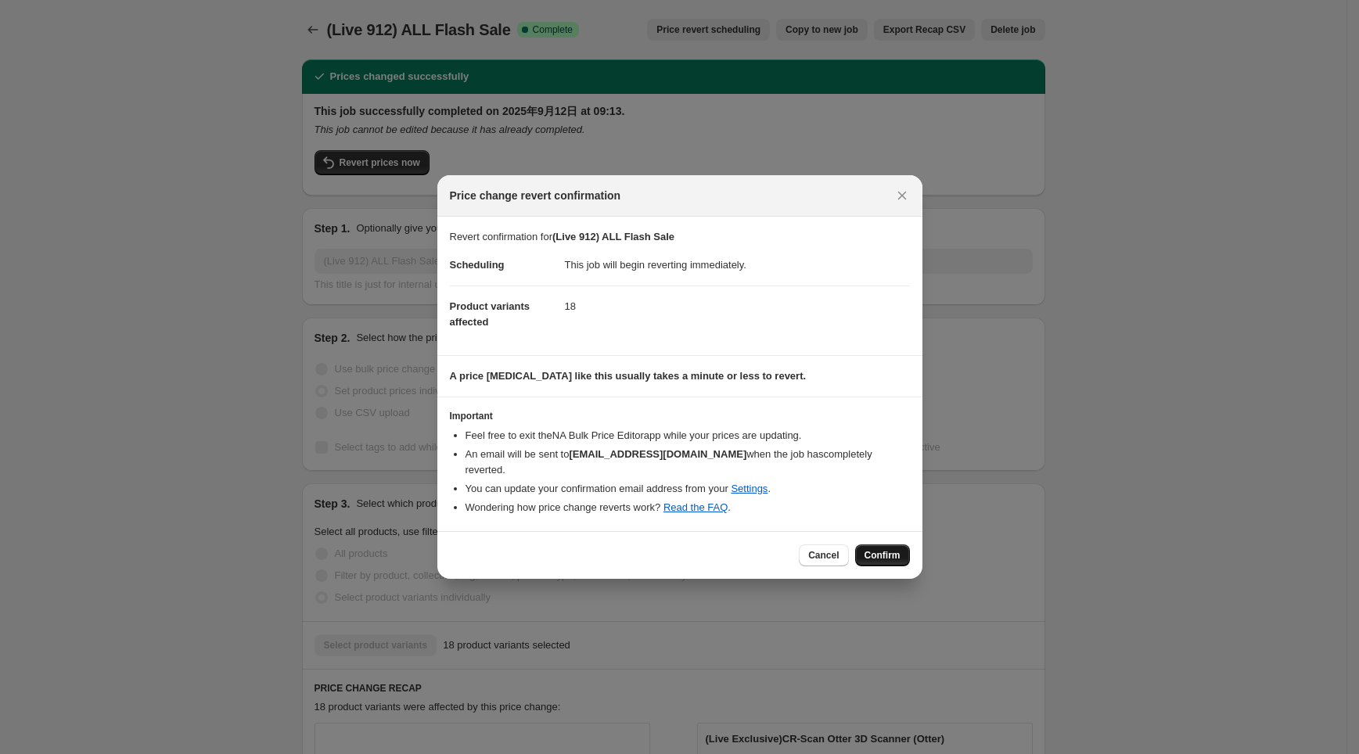
click at [888, 549] on span "Confirm" at bounding box center [883, 555] width 36 height 13
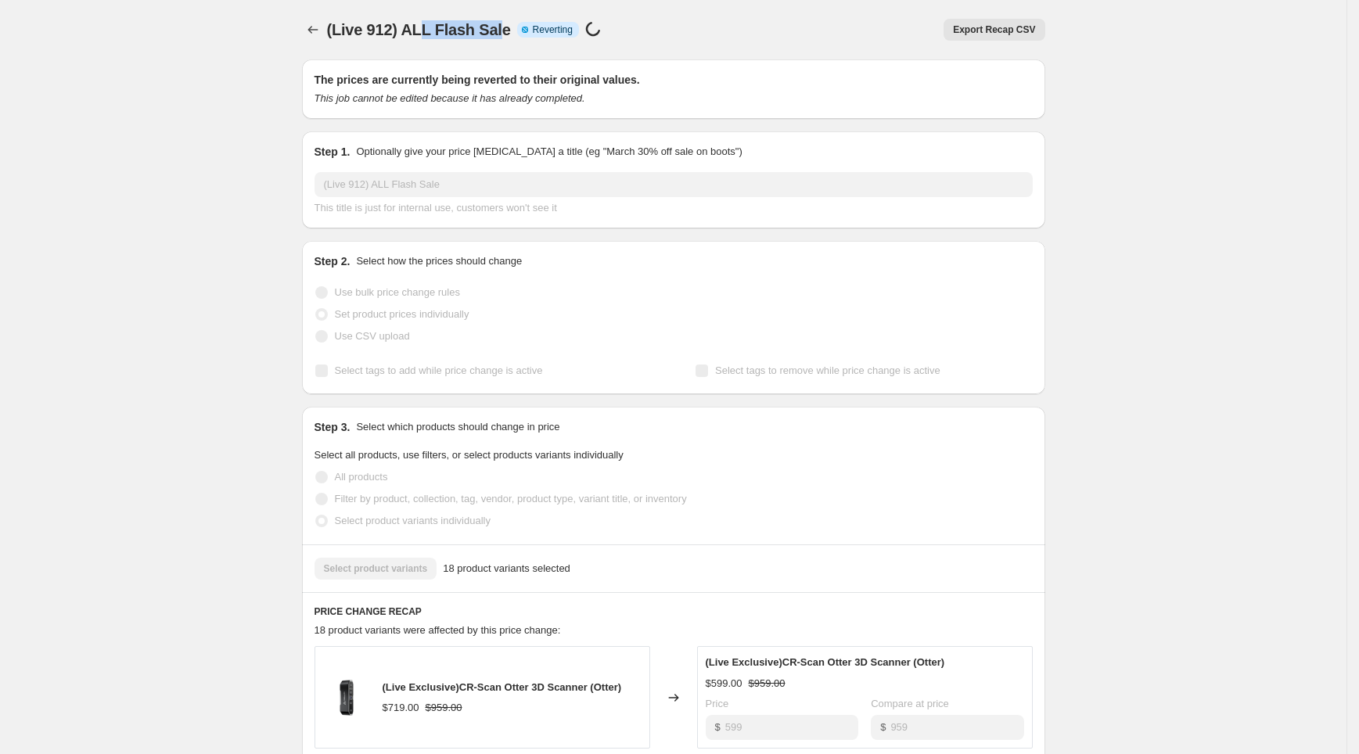
drag, startPoint x: 426, startPoint y: 34, endPoint x: 502, endPoint y: 33, distance: 75.1
click at [502, 33] on span "(Live 912) ALL Flash Sale" at bounding box center [419, 29] width 184 height 17
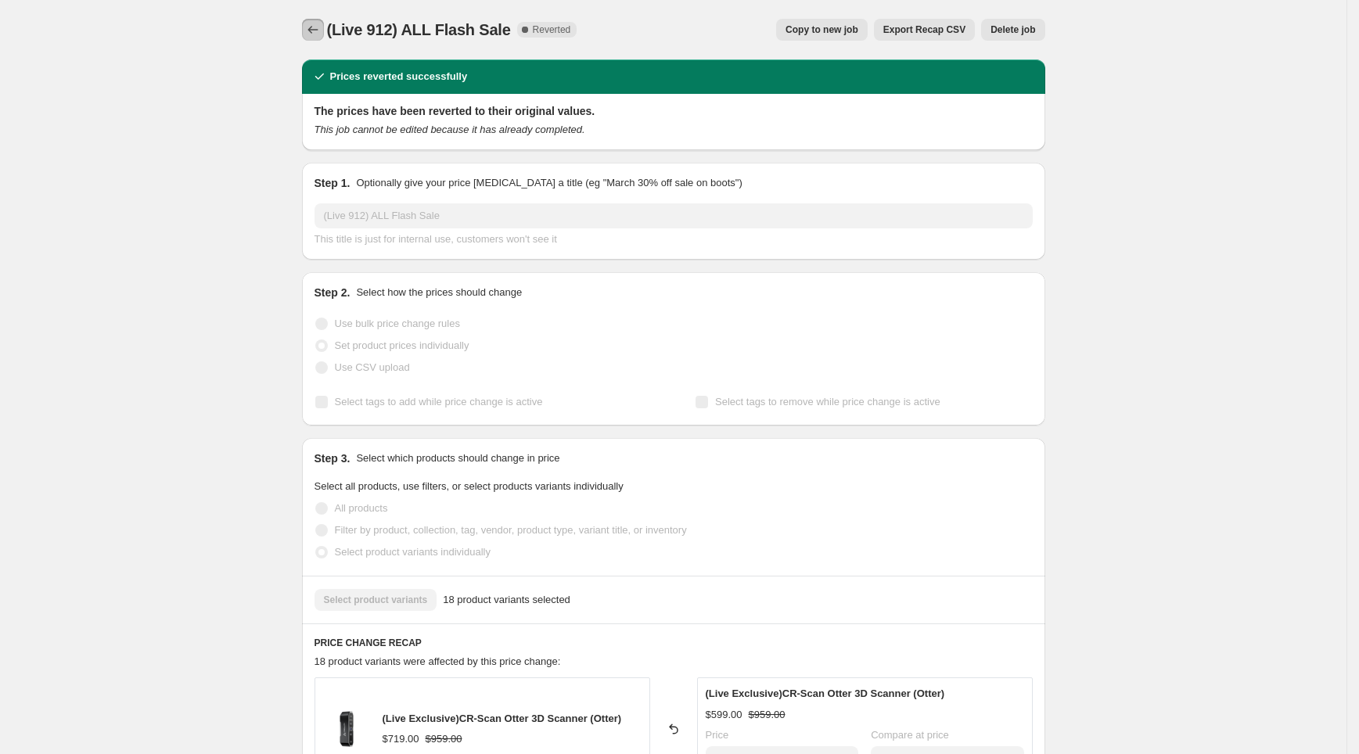
click at [321, 28] on icon "Price change jobs" at bounding box center [313, 30] width 16 height 16
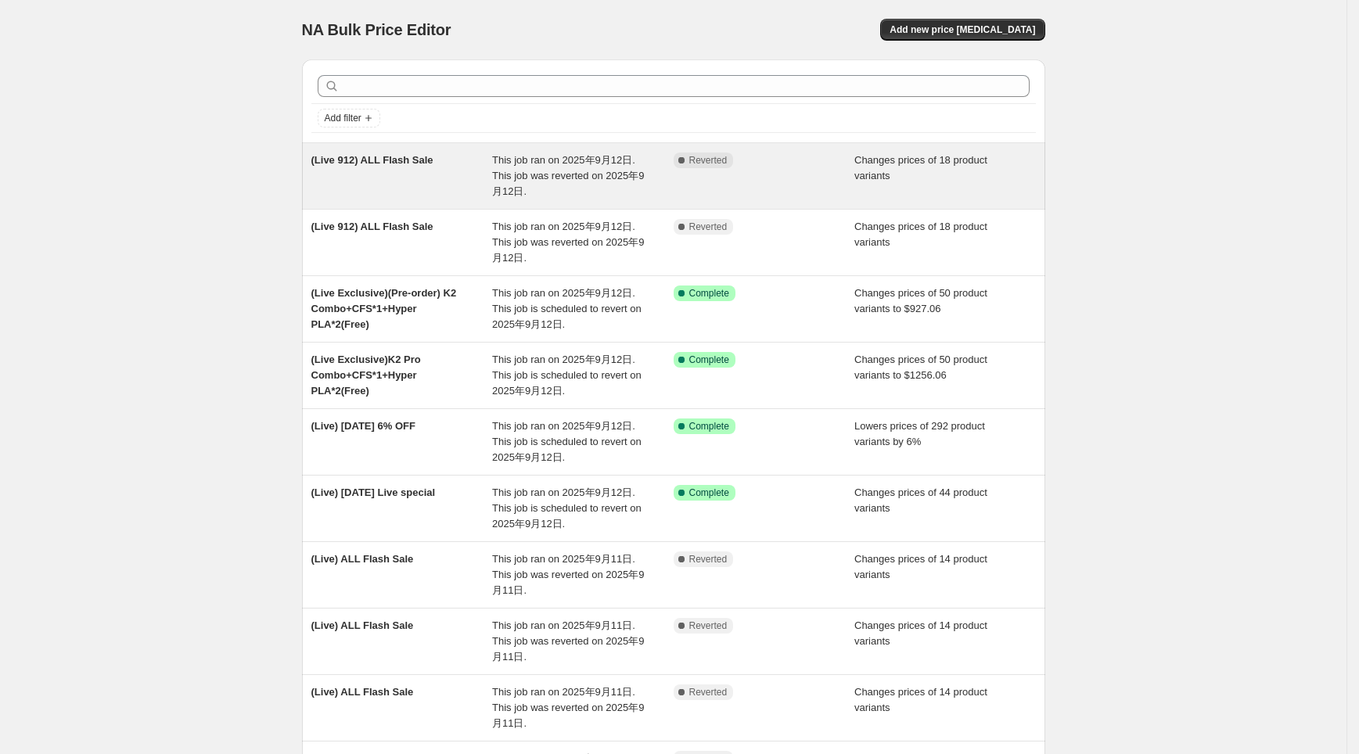
click at [493, 180] on div "(Live 912) ALL Flash Sale" at bounding box center [402, 176] width 182 height 47
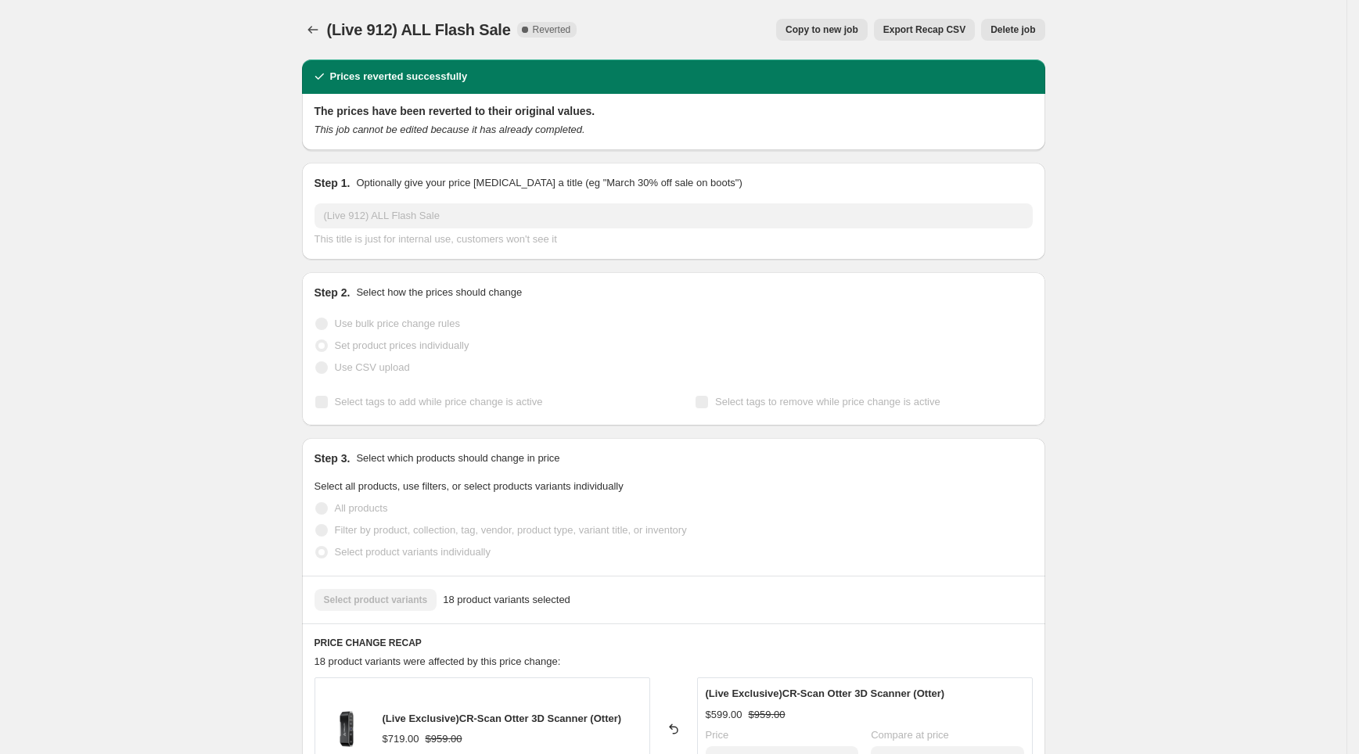
click at [832, 31] on span "Copy to new job" at bounding box center [822, 29] width 73 height 13
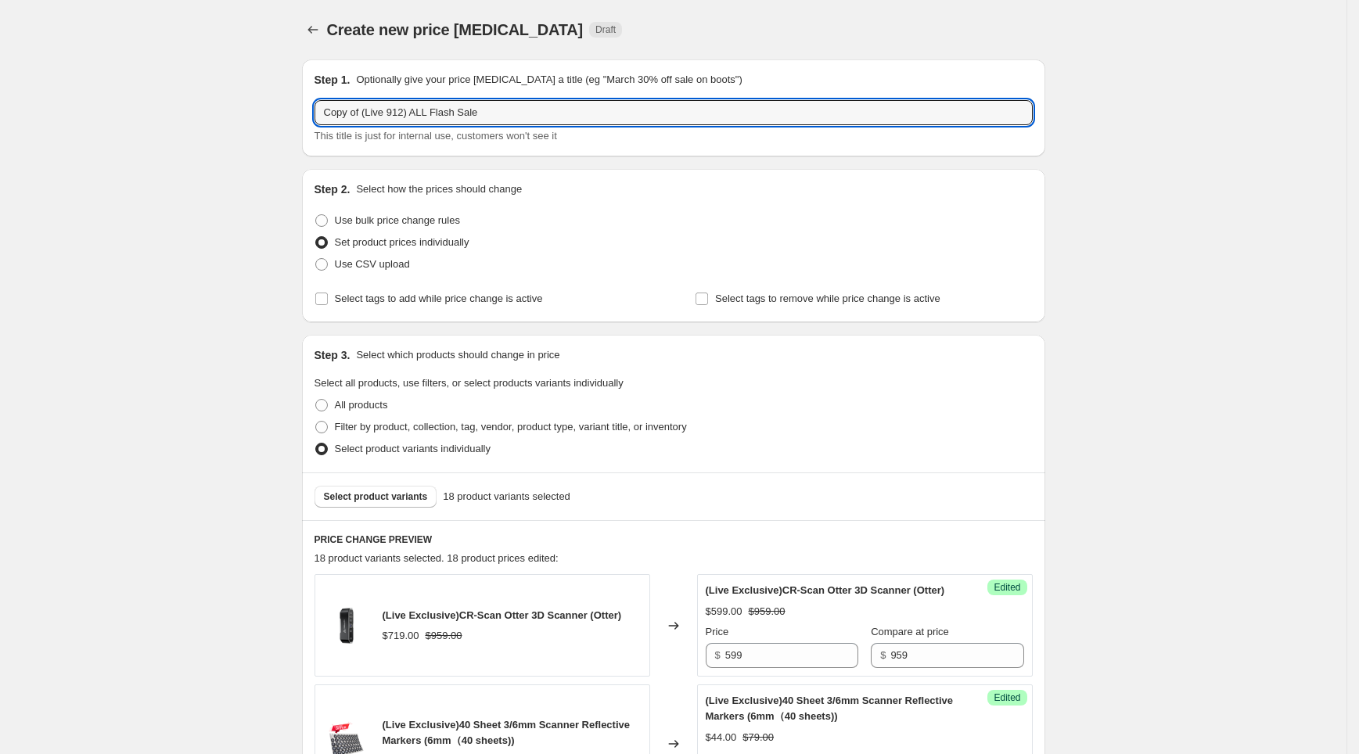
drag, startPoint x: 364, startPoint y: 111, endPoint x: 294, endPoint y: 109, distance: 69.7
type input "(Live 912) ALL Flash Sale"
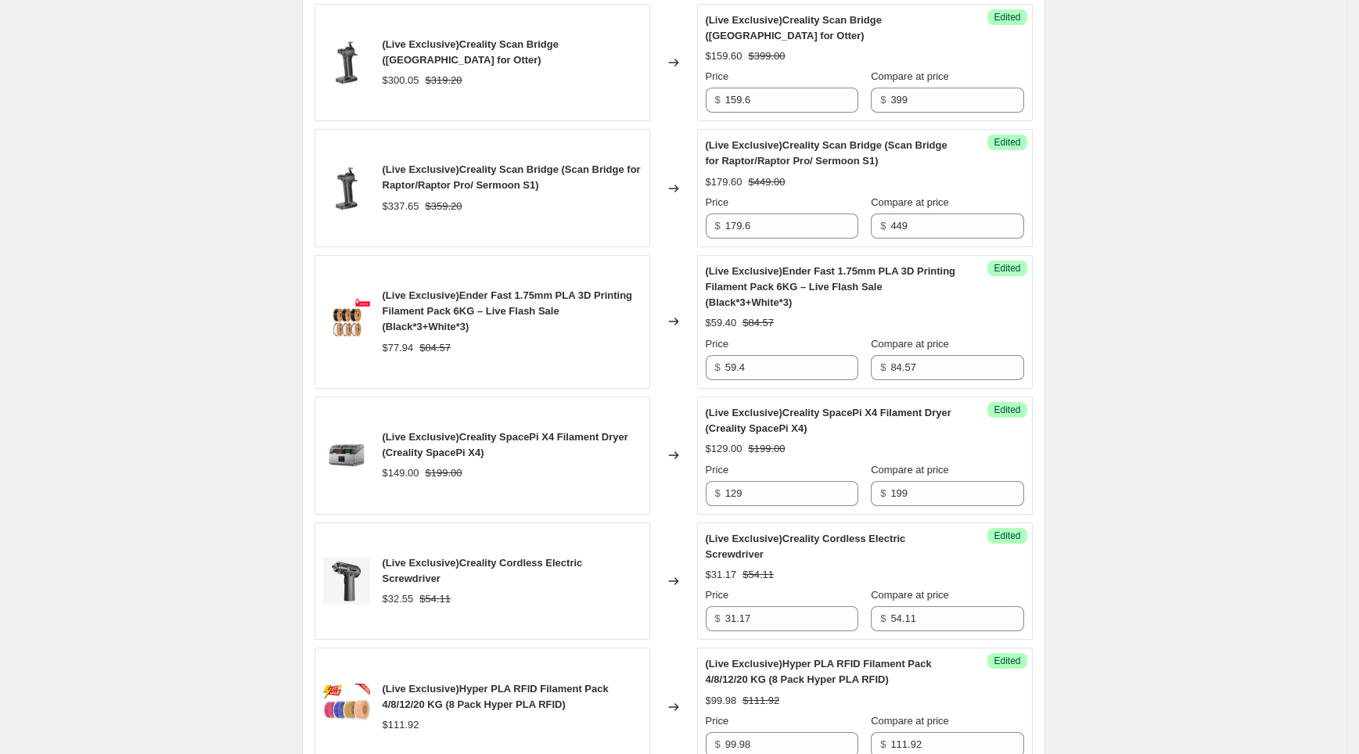
scroll to position [1147, 0]
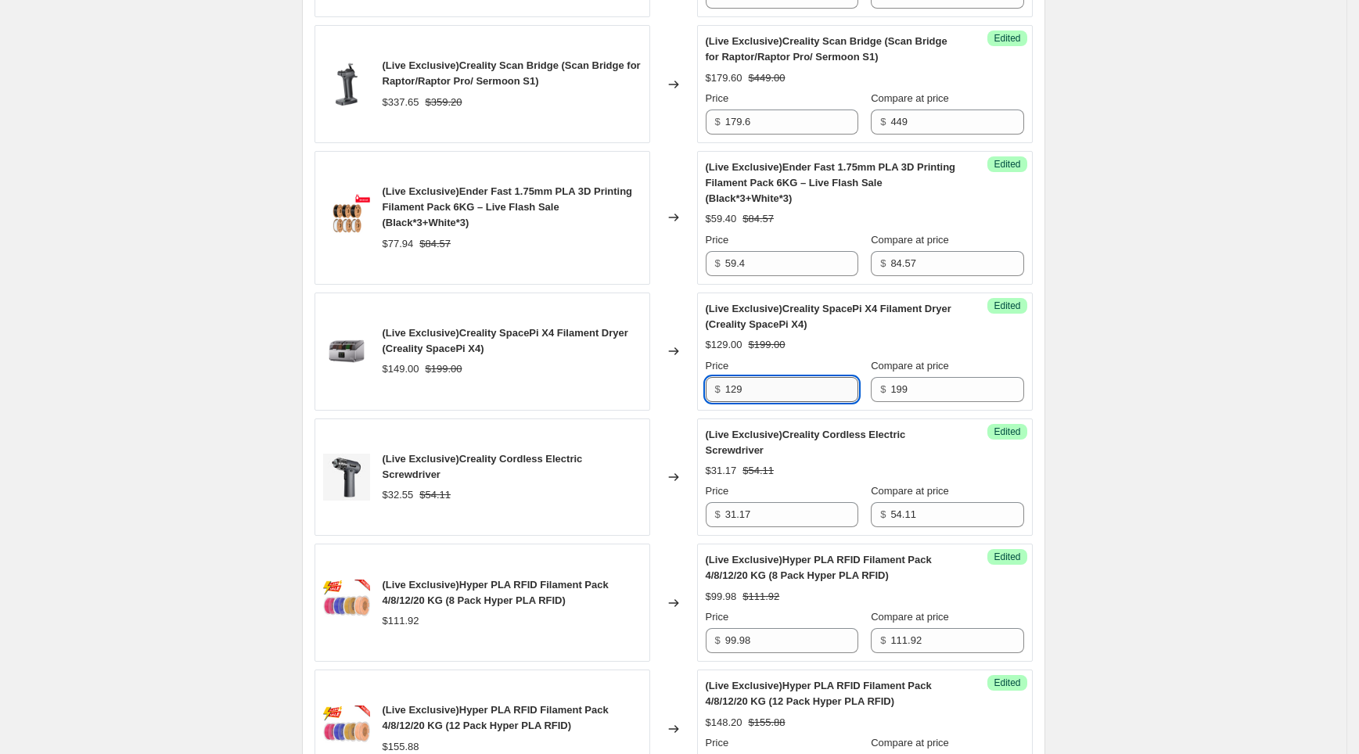
drag, startPoint x: 753, startPoint y: 391, endPoint x: 742, endPoint y: 394, distance: 11.4
click at [742, 394] on input "129" at bounding box center [791, 389] width 133 height 25
type input "127"
click at [560, 410] on div "(Live Exclusive)CR-Scan Otter 3D Scanner (Otter) $719.00 $959.00 Changed to Suc…" at bounding box center [674, 547] width 718 height 2241
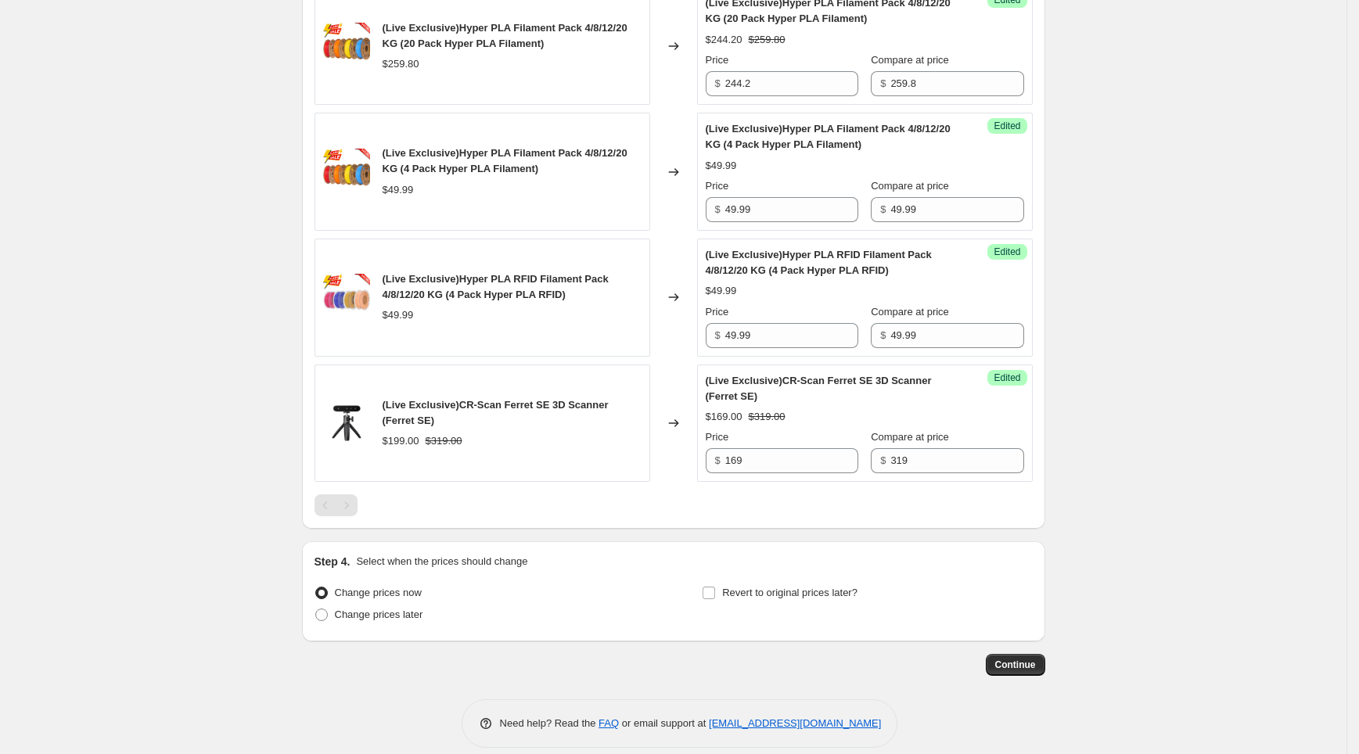
scroll to position [2346, 0]
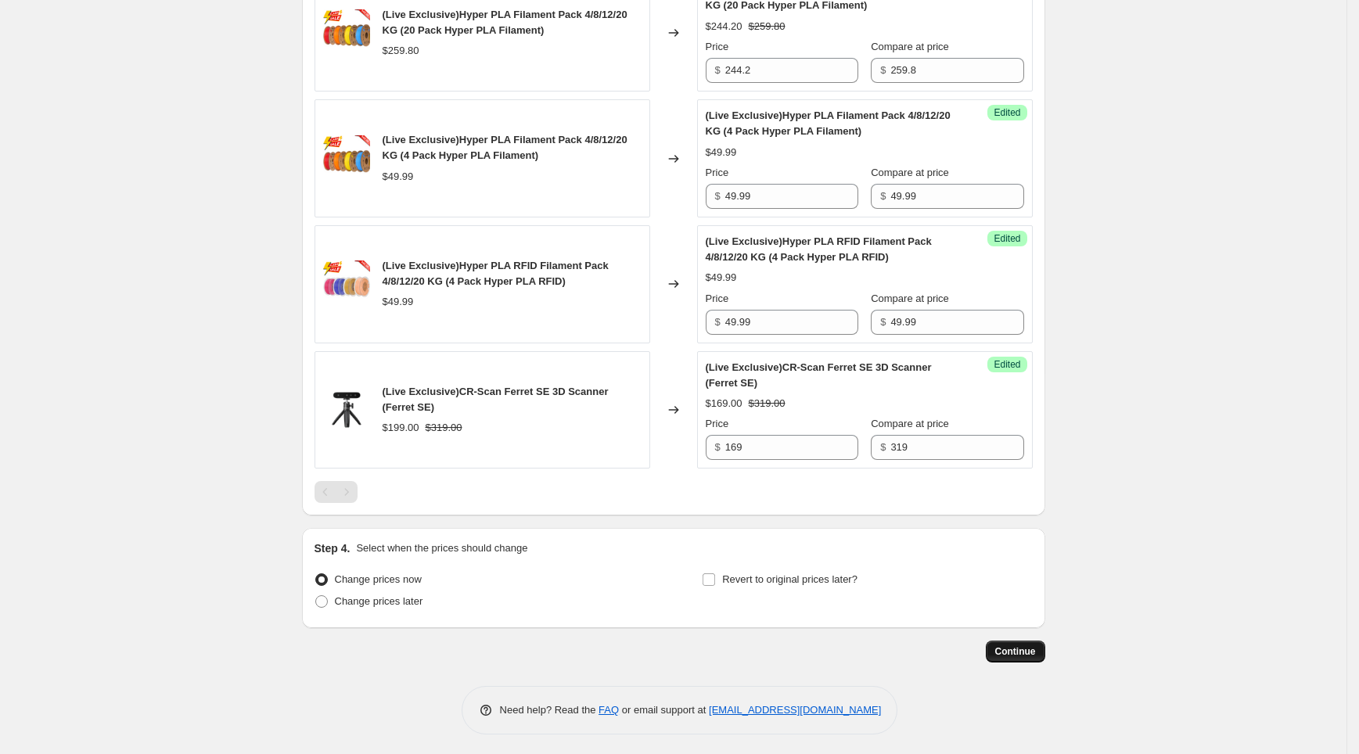
click at [1012, 648] on span "Continue" at bounding box center [1015, 651] width 41 height 13
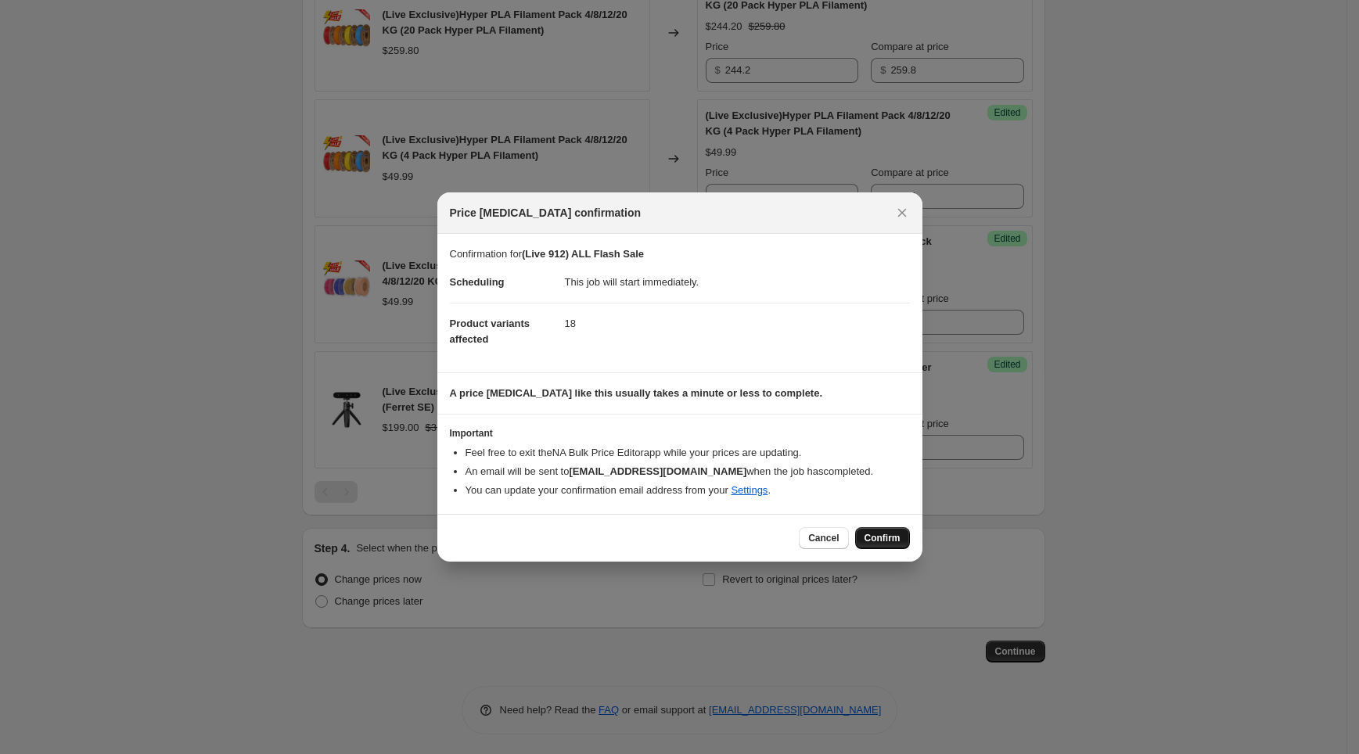
click at [878, 545] on button "Confirm" at bounding box center [882, 538] width 55 height 22
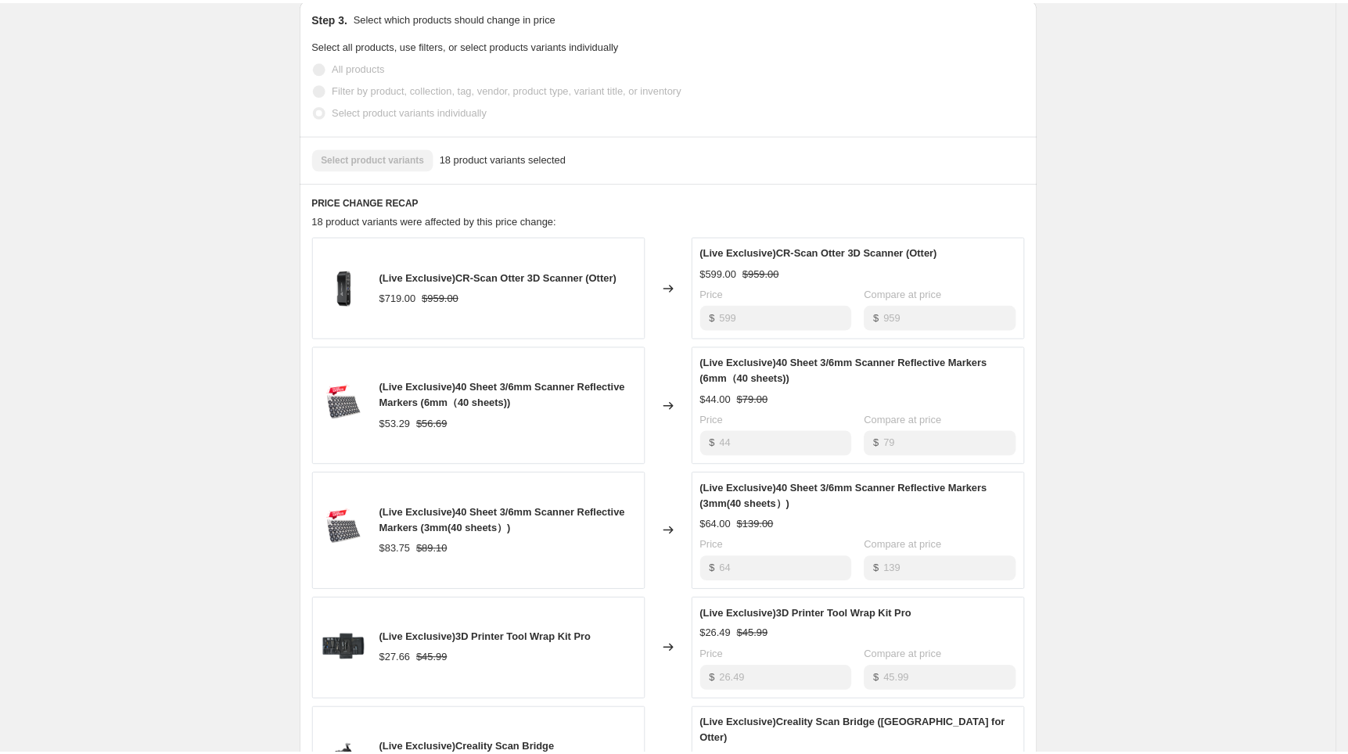
scroll to position [692, 0]
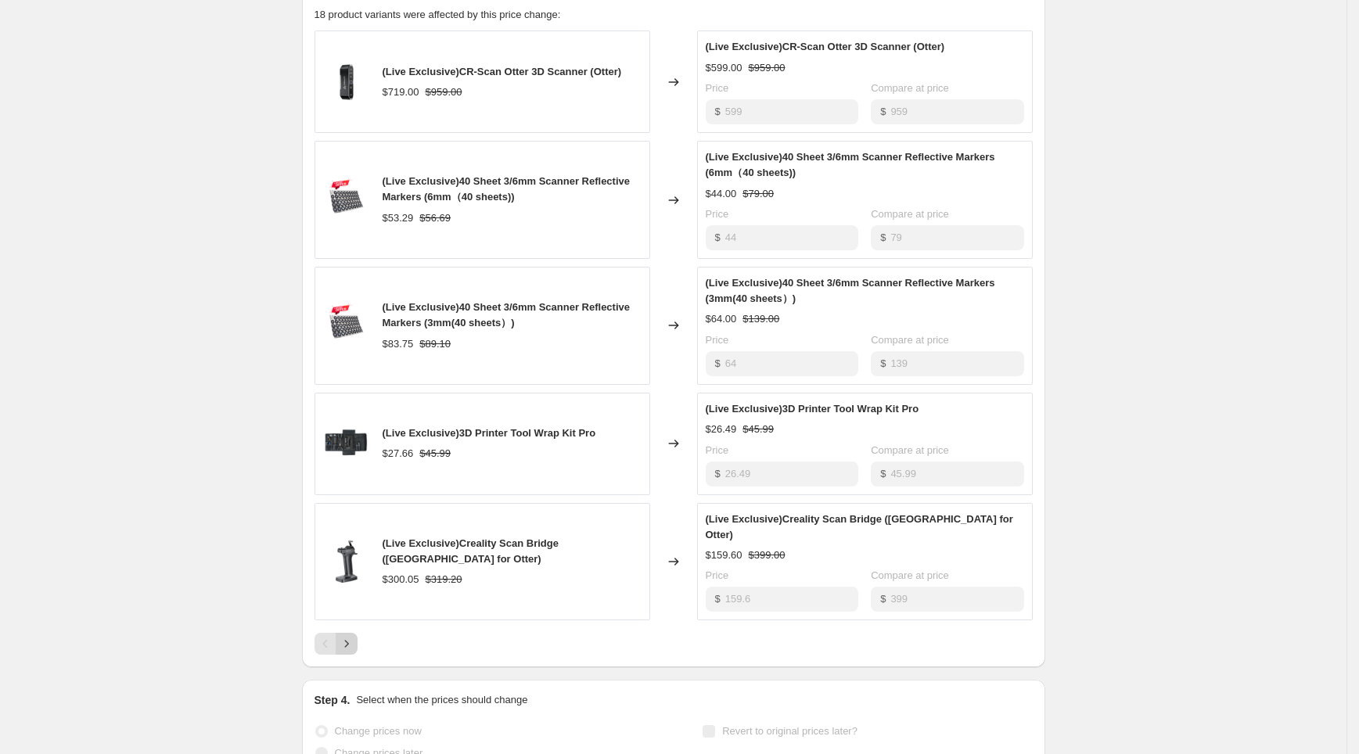
click at [354, 636] on icon "Next" at bounding box center [347, 644] width 16 height 16
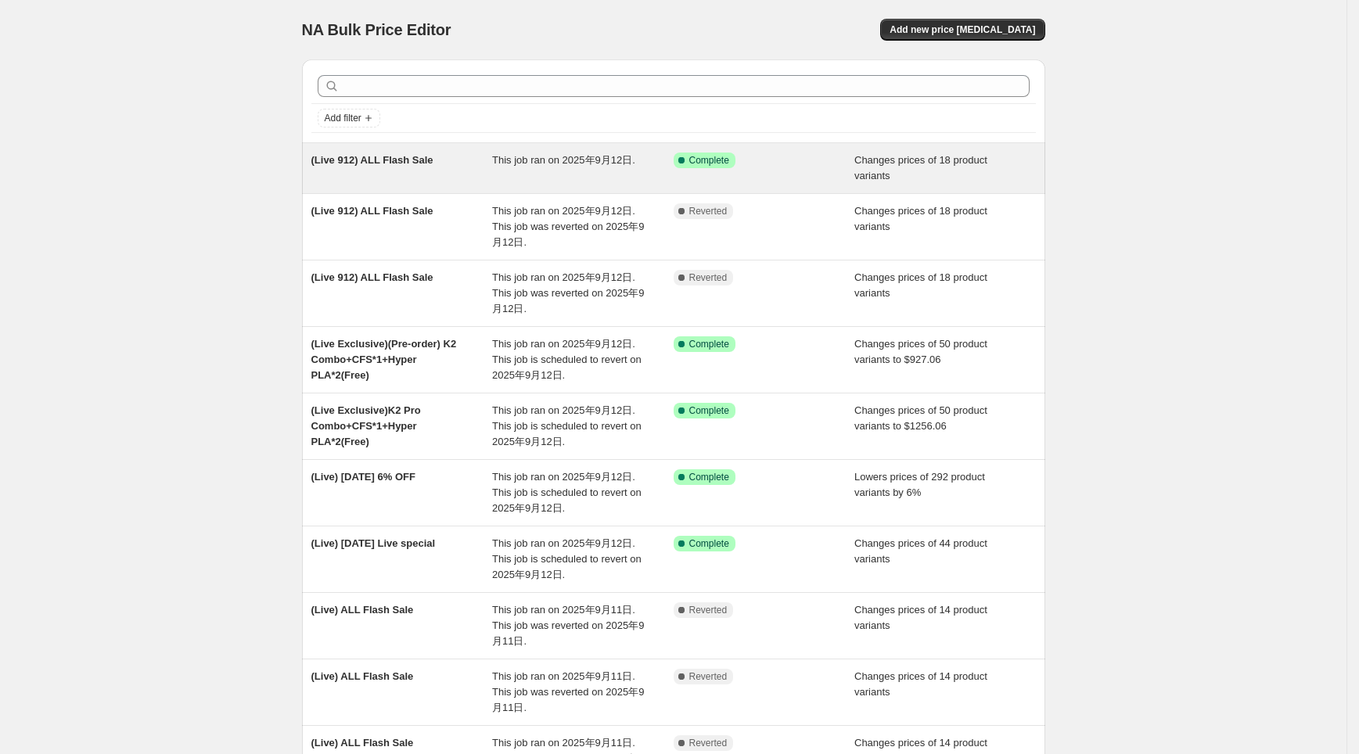
click at [615, 163] on span "This job ran on 2025年9月12日." at bounding box center [563, 160] width 143 height 12
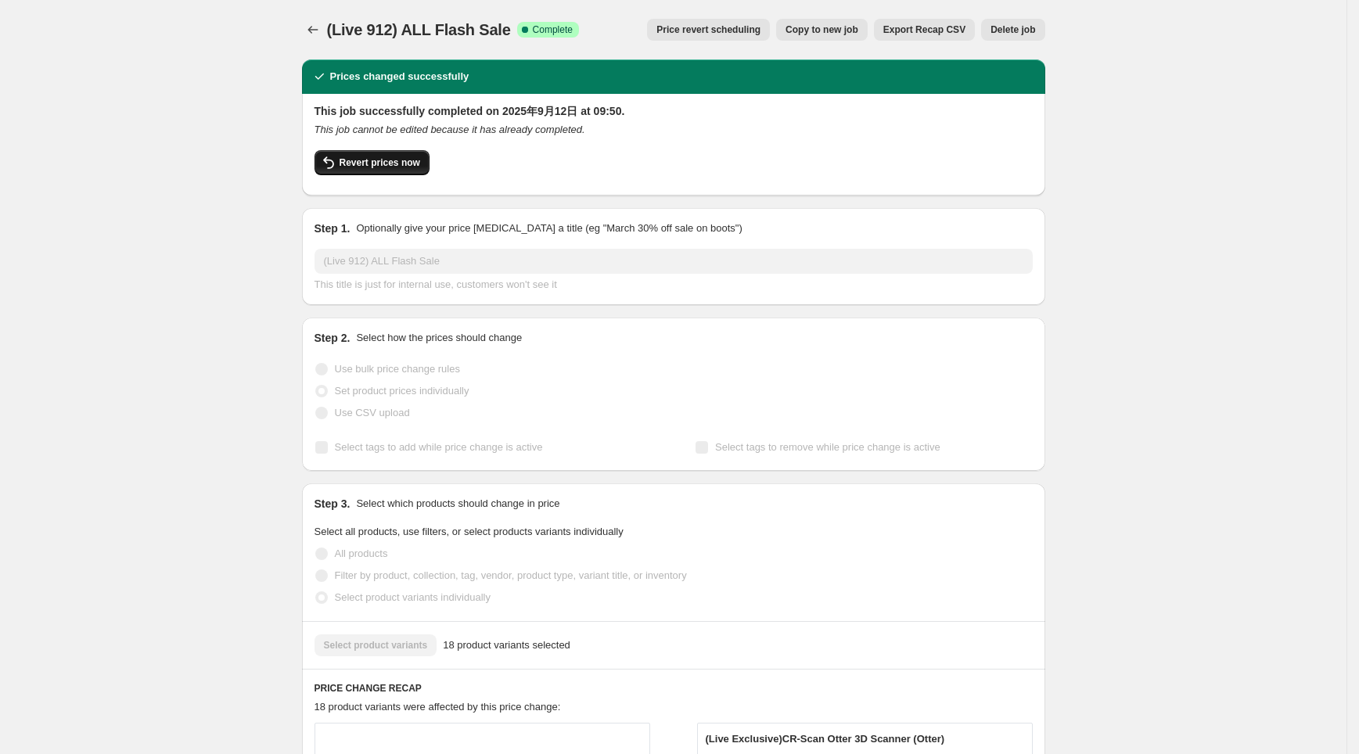
click at [388, 163] on span "Revert prices now" at bounding box center [380, 162] width 81 height 13
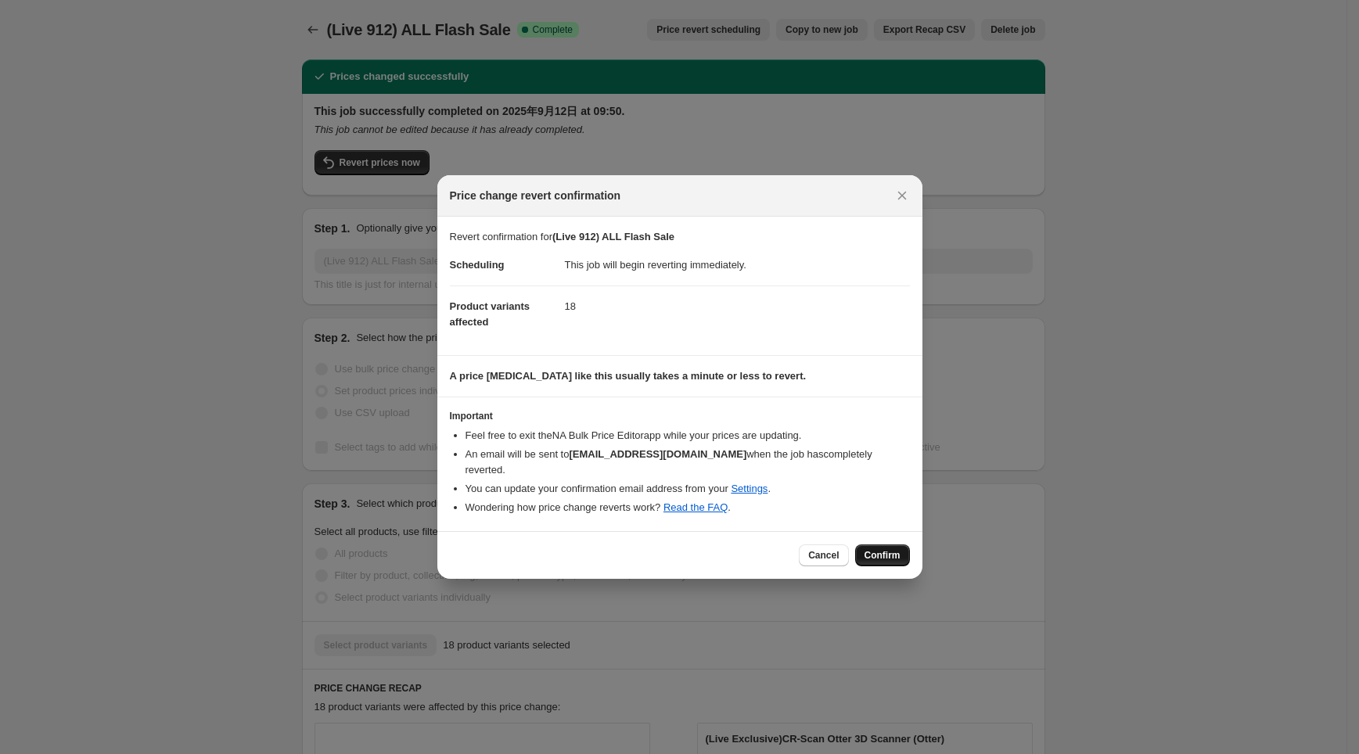
click at [873, 549] on span "Confirm" at bounding box center [883, 555] width 36 height 13
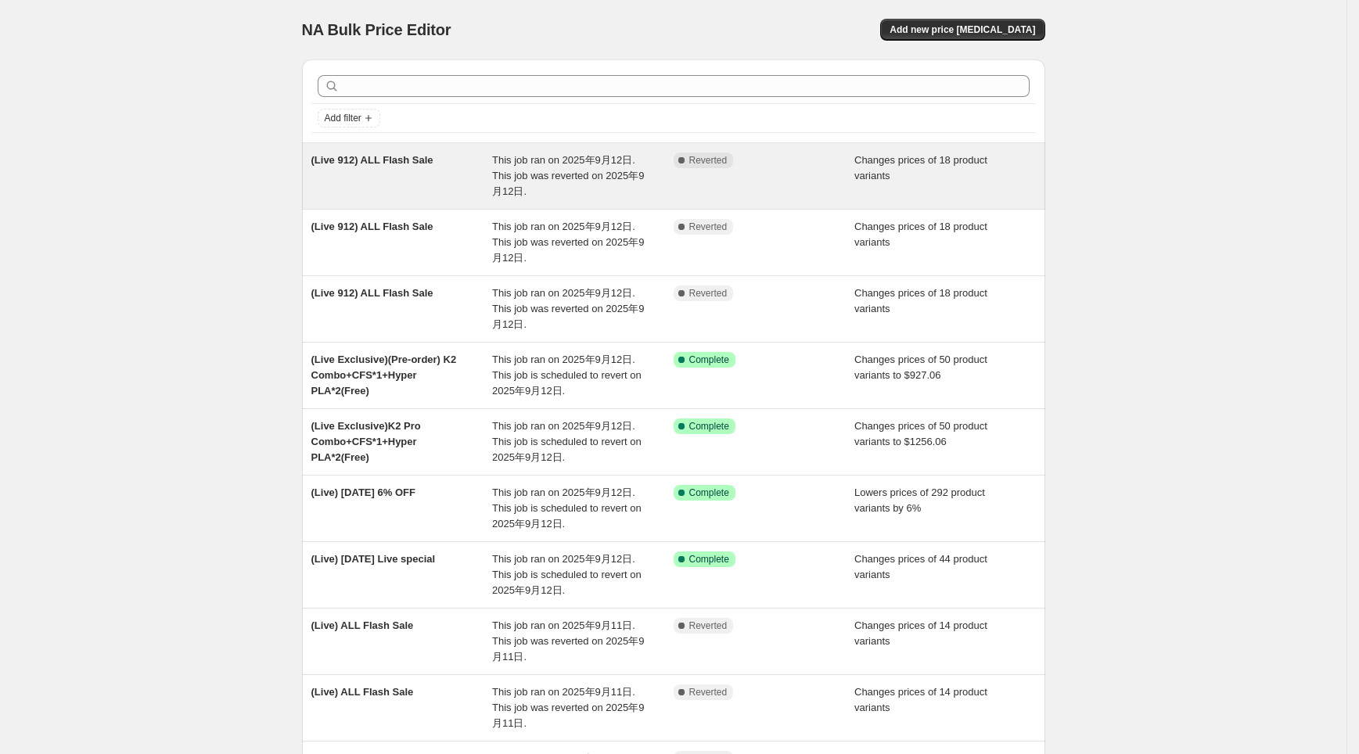
click at [449, 171] on div "(Live 912) ALL Flash Sale" at bounding box center [402, 176] width 182 height 47
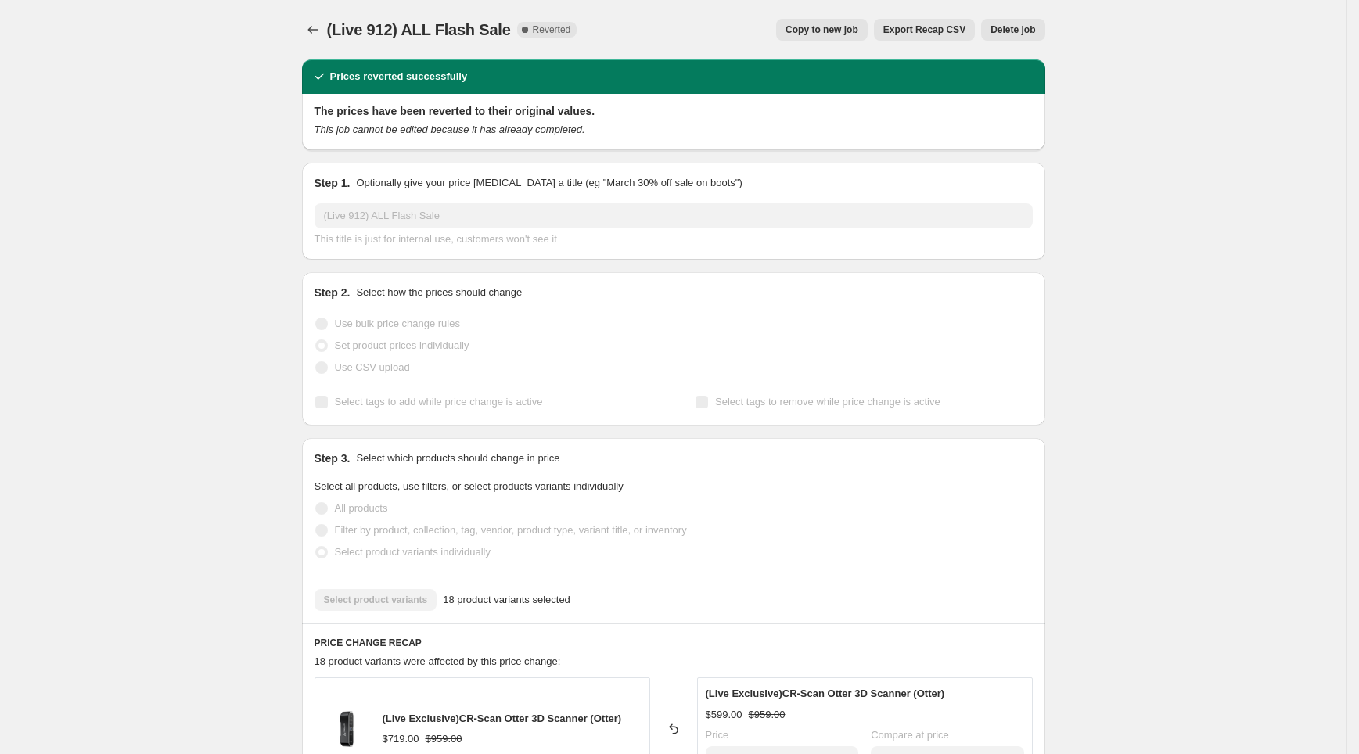
click at [825, 34] on span "Copy to new job" at bounding box center [822, 29] width 73 height 13
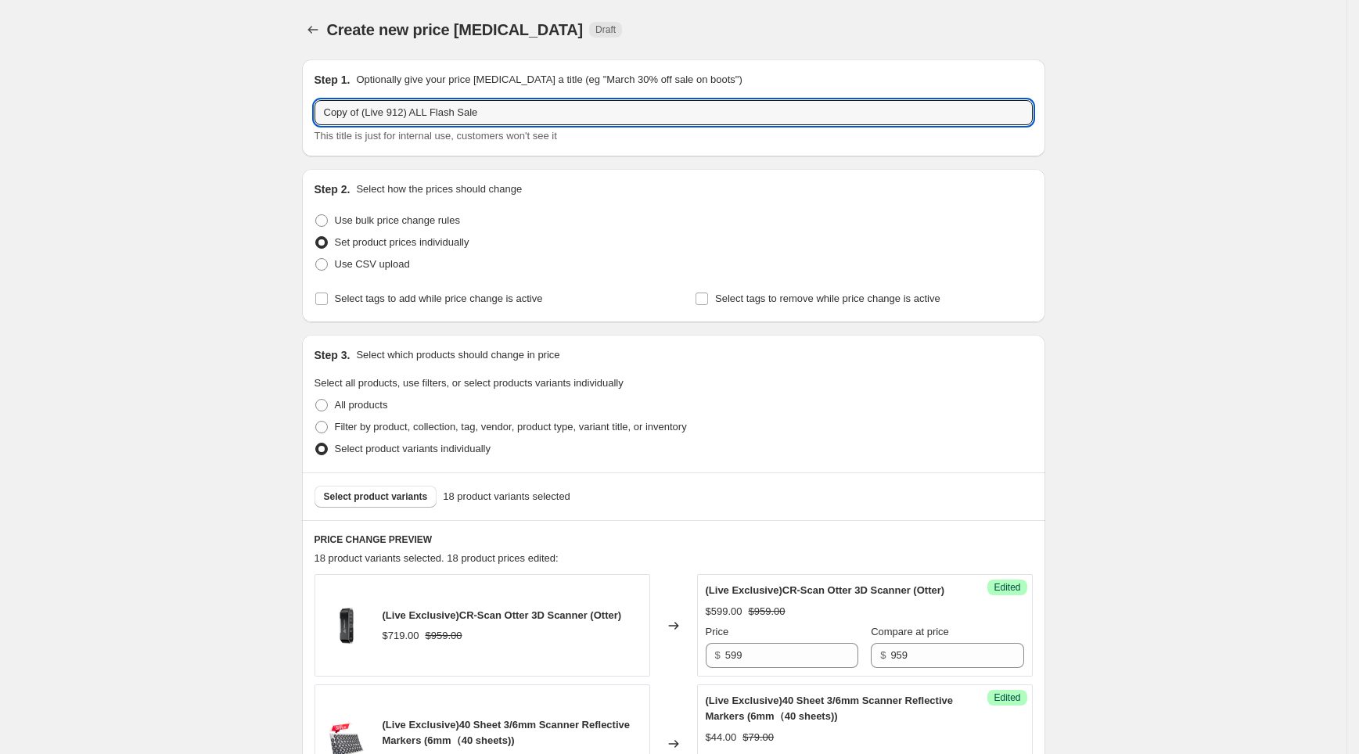
drag, startPoint x: 362, startPoint y: 114, endPoint x: 275, endPoint y: 105, distance: 87.4
click at [365, 107] on input "(Live 912) ALL Flash Sale" at bounding box center [674, 112] width 718 height 25
type input "(Live 912) ALL Flash Sale"
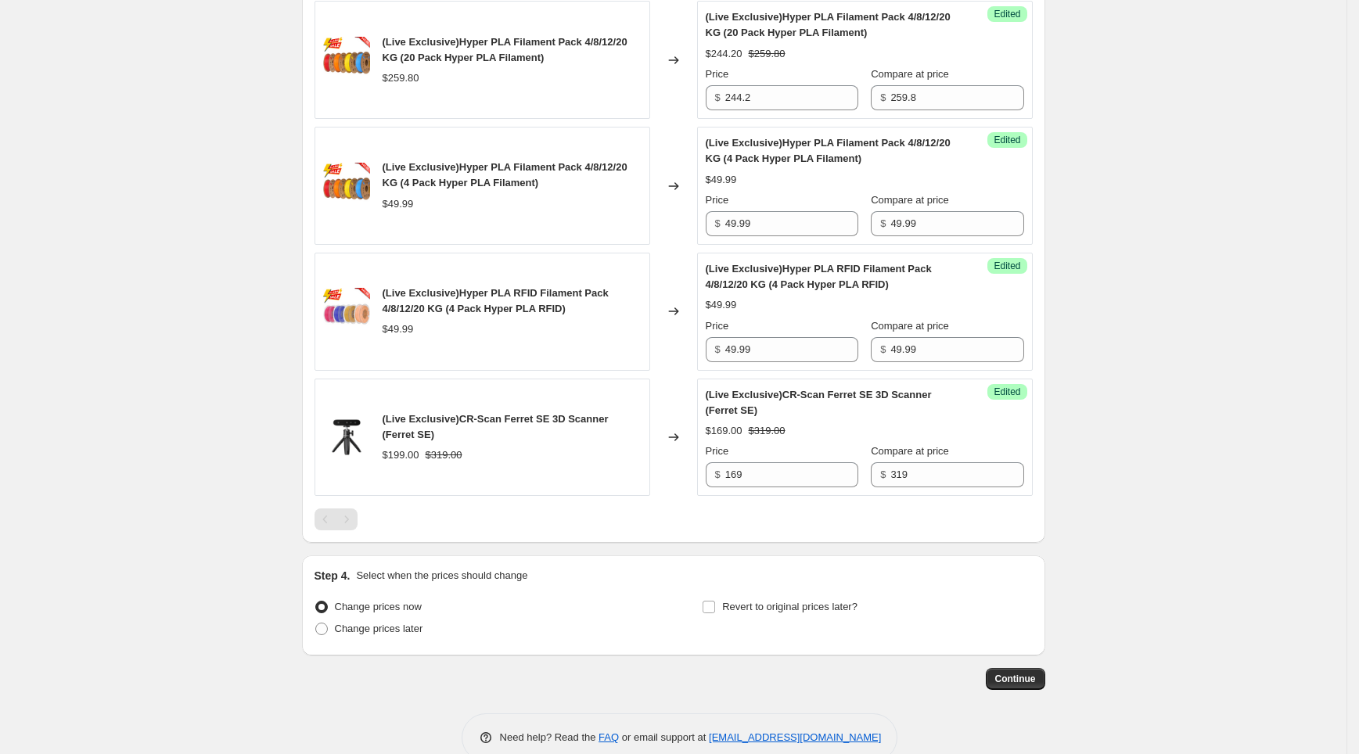
scroll to position [2346, 0]
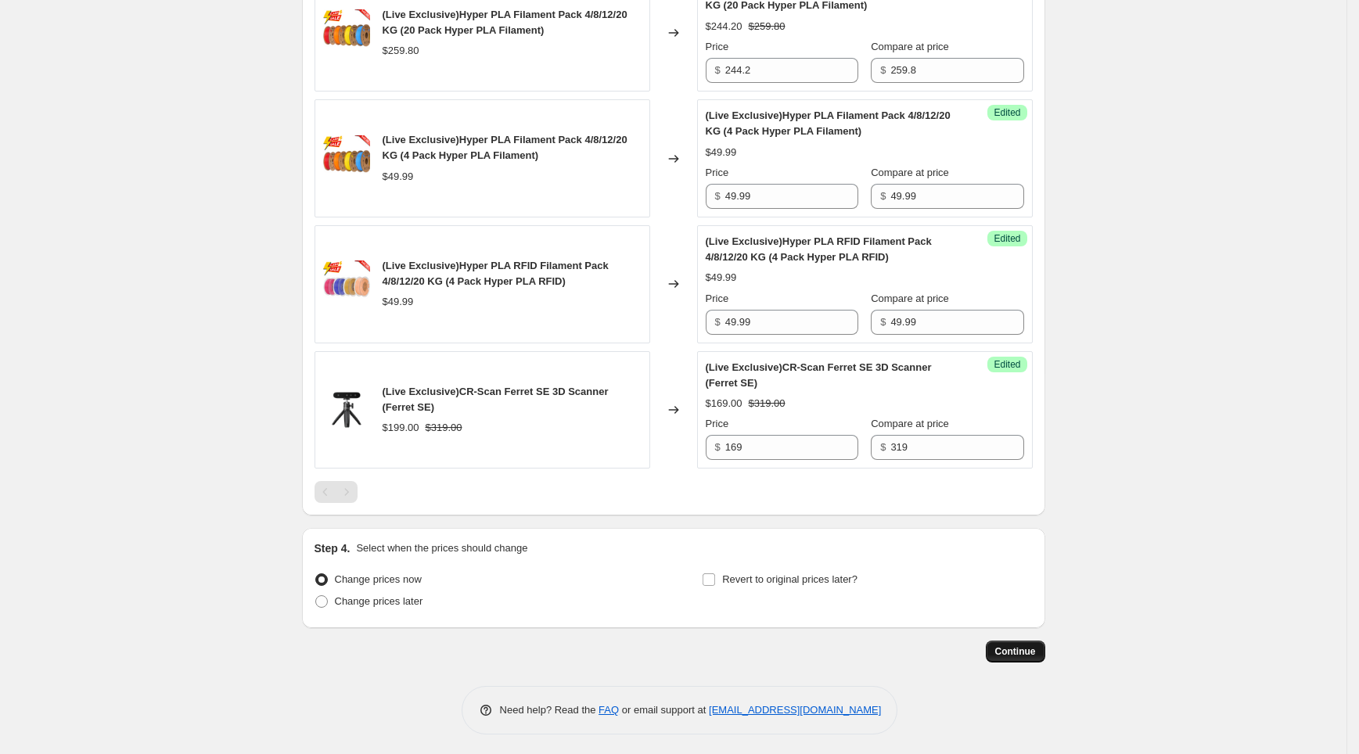
click at [1006, 649] on span "Continue" at bounding box center [1015, 651] width 41 height 13
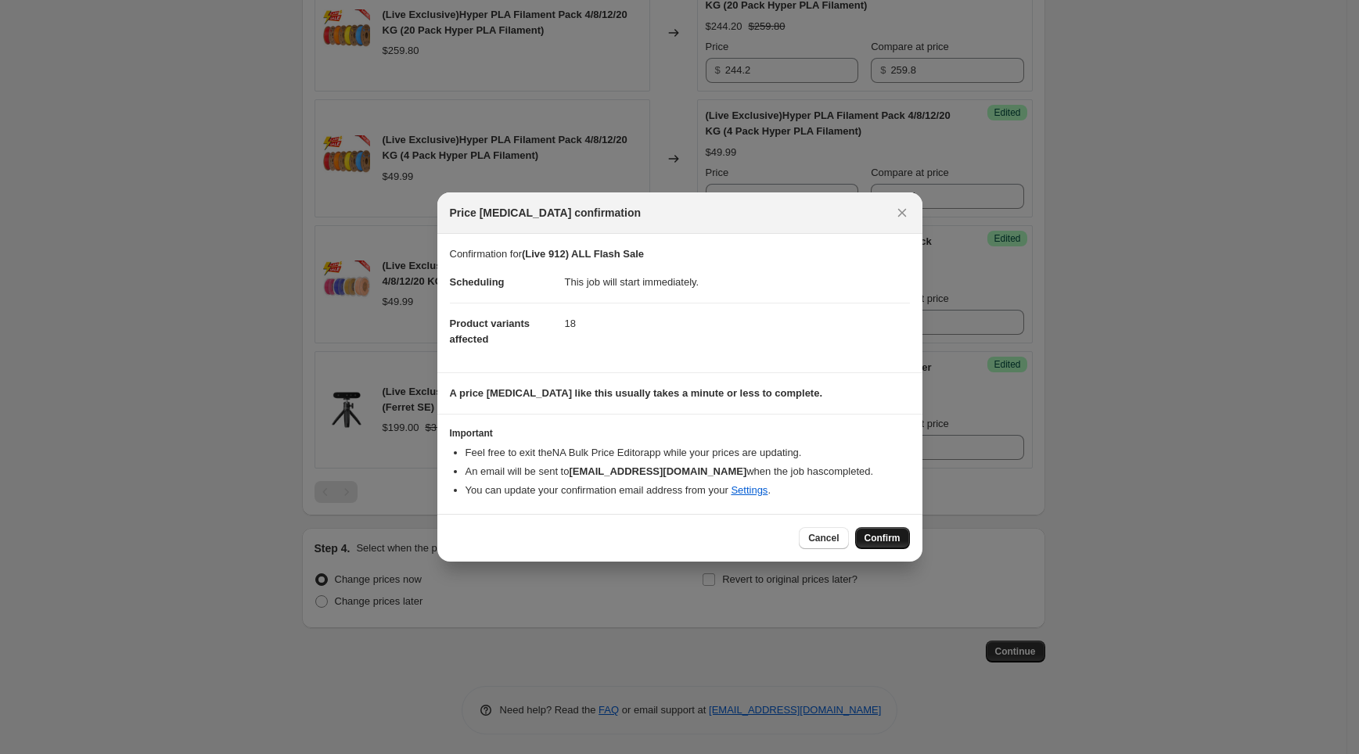
click at [868, 544] on span "Confirm" at bounding box center [883, 538] width 36 height 13
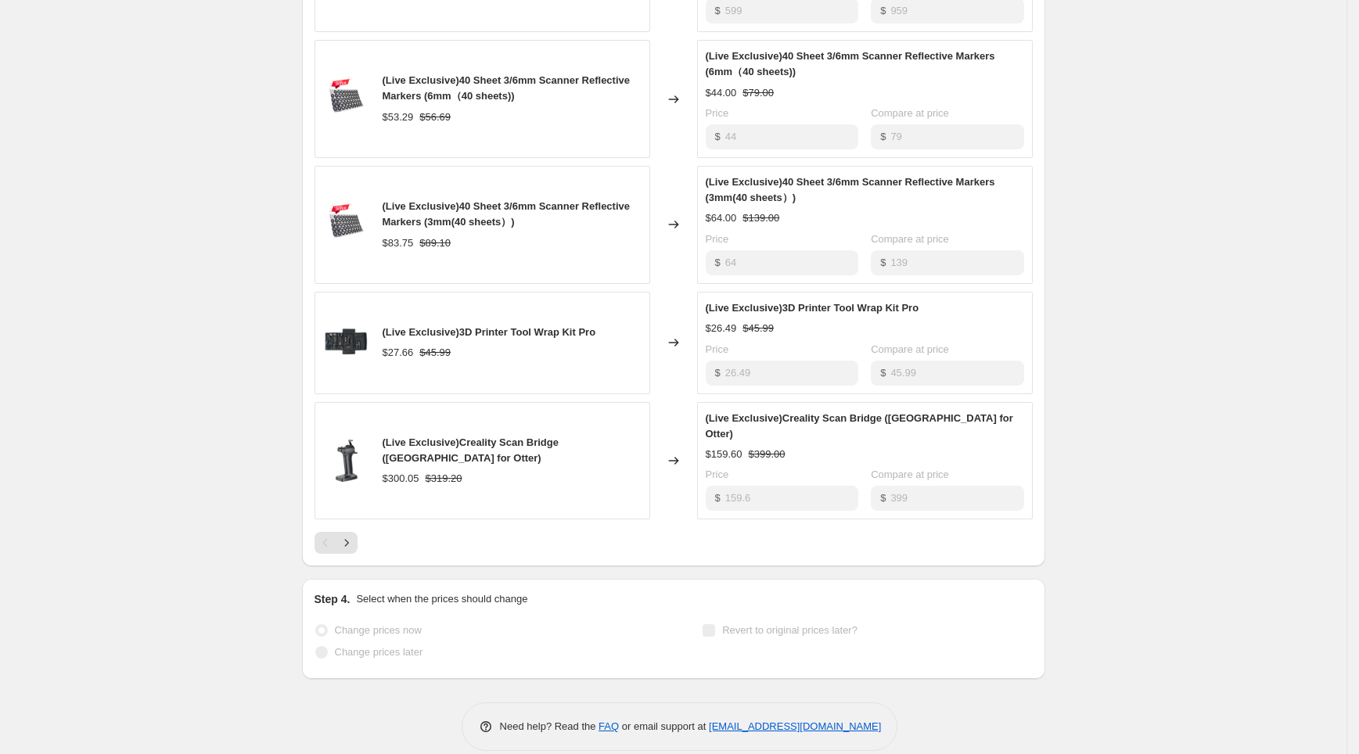
scroll to position [796, 0]
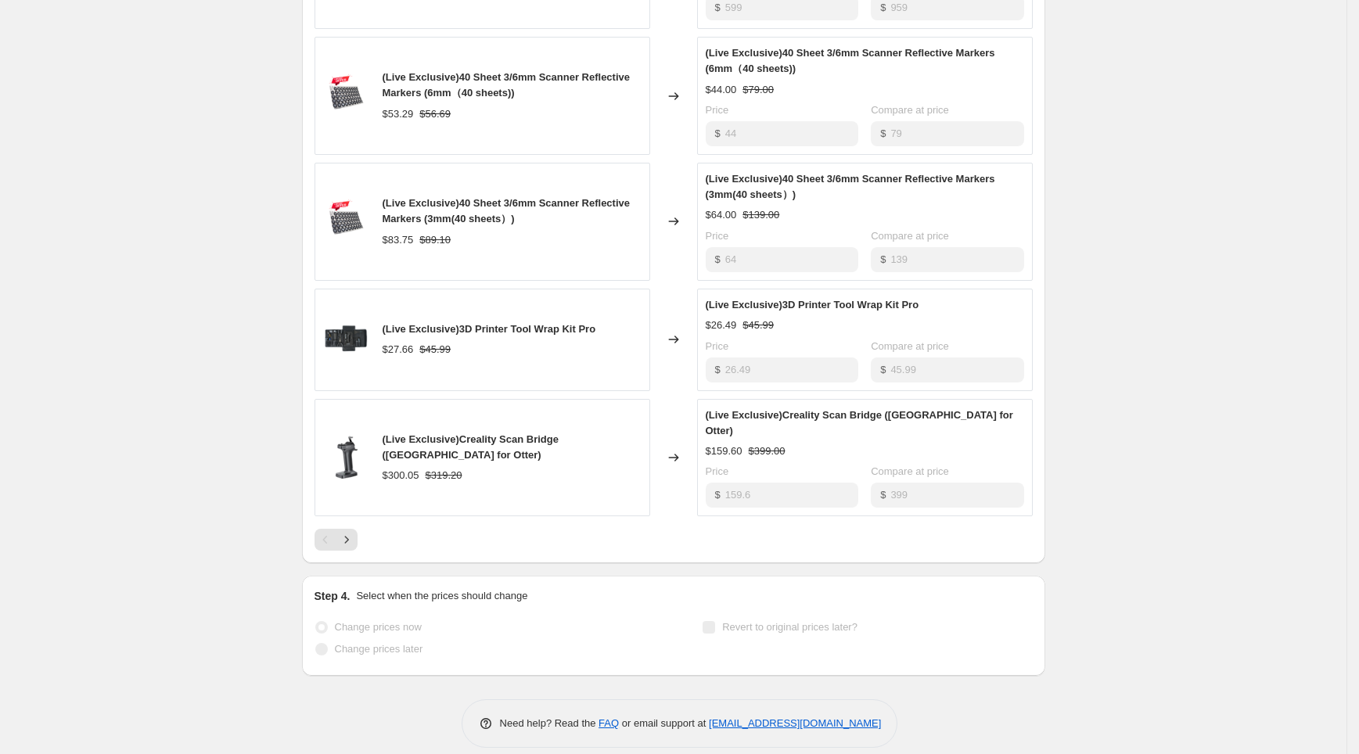
click at [365, 529] on div at bounding box center [674, 540] width 718 height 22
click at [354, 532] on icon "Next" at bounding box center [347, 540] width 16 height 16
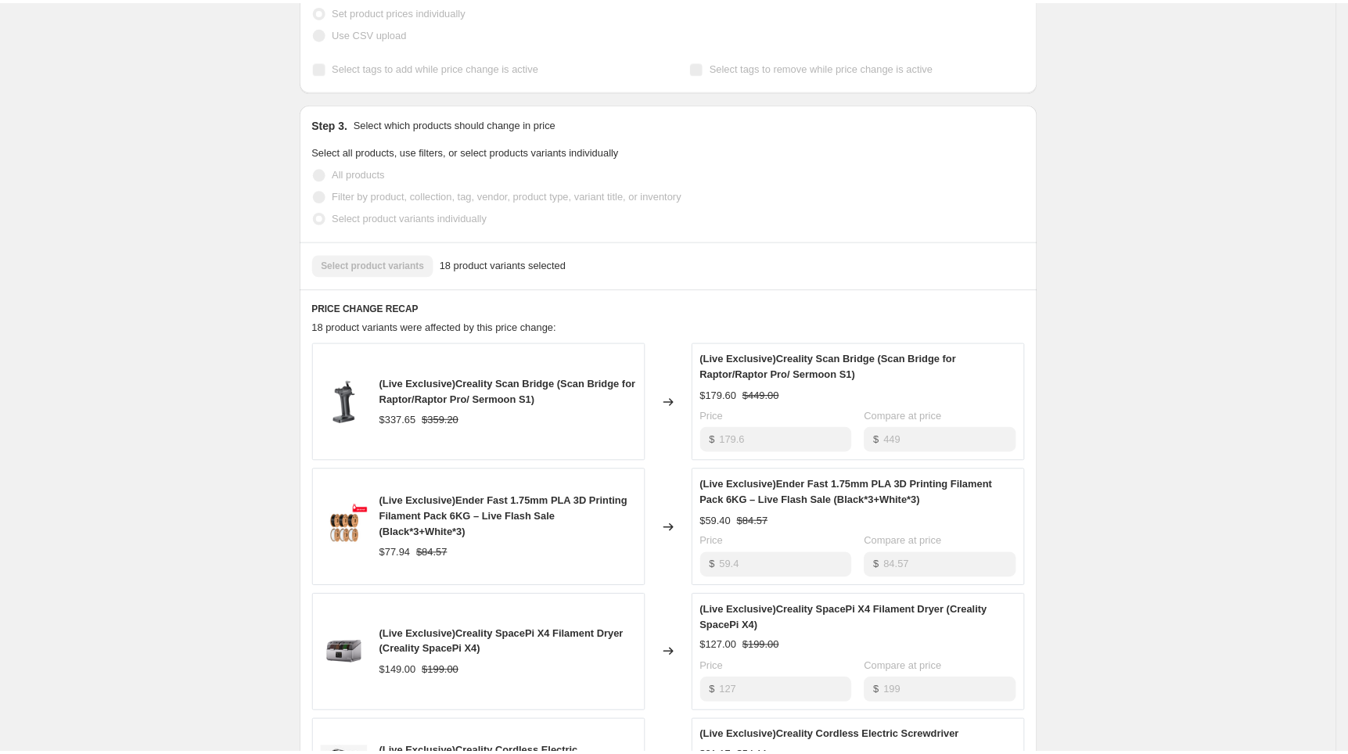
scroll to position [379, 0]
